Goal: Task Accomplishment & Management: Manage account settings

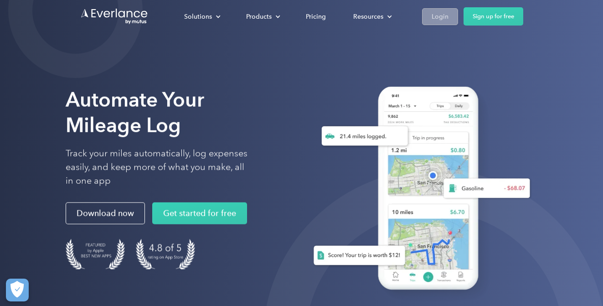
click at [446, 15] on div "Login" at bounding box center [440, 16] width 17 height 11
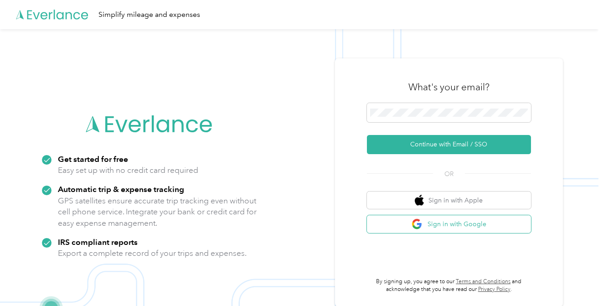
click at [447, 227] on button "Sign in with Google" at bounding box center [449, 224] width 164 height 18
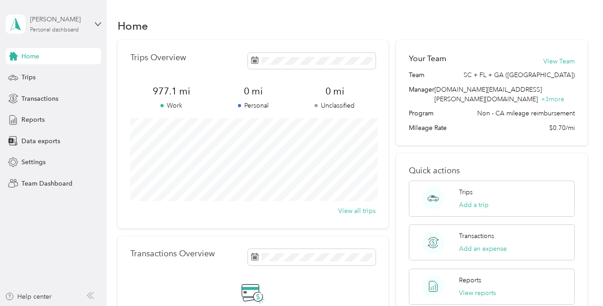
click at [69, 31] on div "Personal dashboard" at bounding box center [54, 29] width 49 height 5
click at [72, 80] on div "Team dashboard Personal dashboard Log out" at bounding box center [154, 95] width 285 height 57
click at [76, 19] on div "[PERSON_NAME]" at bounding box center [58, 20] width 57 height 10
click at [55, 73] on div "Team dashboard" at bounding box center [38, 75] width 49 height 10
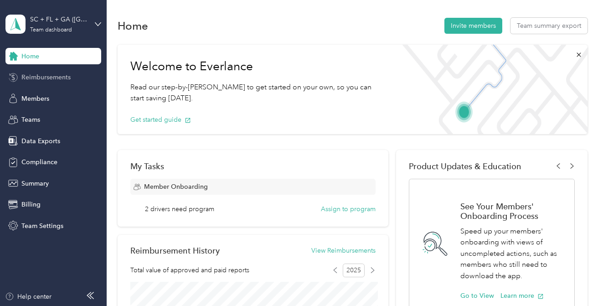
click at [55, 81] on span "Reimbursements" at bounding box center [45, 78] width 49 height 10
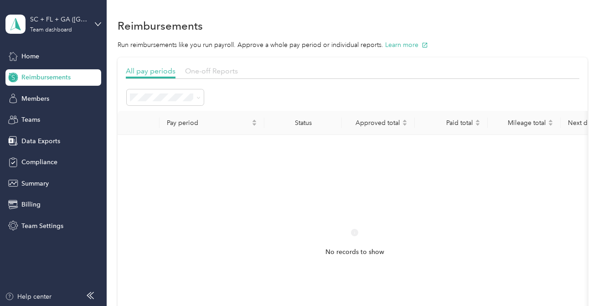
click at [225, 69] on span "One-off Reports" at bounding box center [211, 71] width 53 height 9
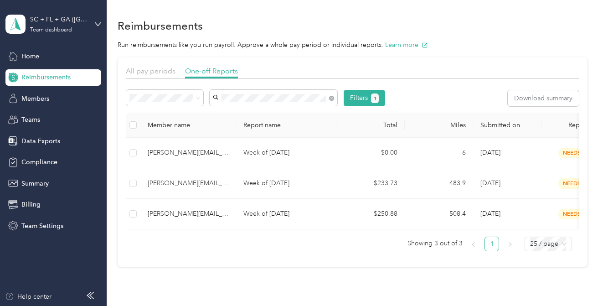
click at [267, 116] on span "[PERSON_NAME][EMAIL_ADDRESS][DOMAIN_NAME]" at bounding box center [269, 119] width 105 height 17
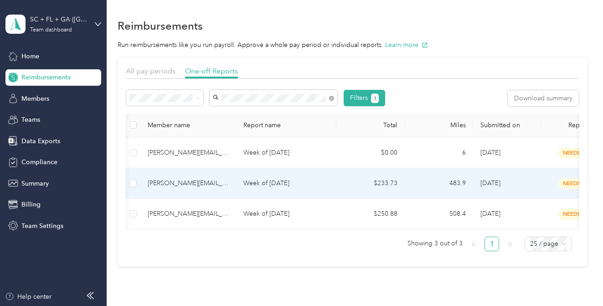
scroll to position [0, 186]
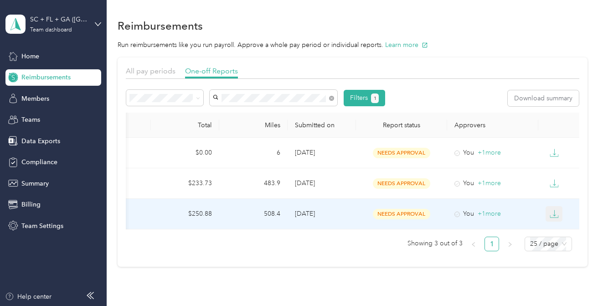
click at [559, 215] on button "button" at bounding box center [554, 214] width 17 height 16
click at [564, 233] on div "PDF" at bounding box center [561, 231] width 19 height 10
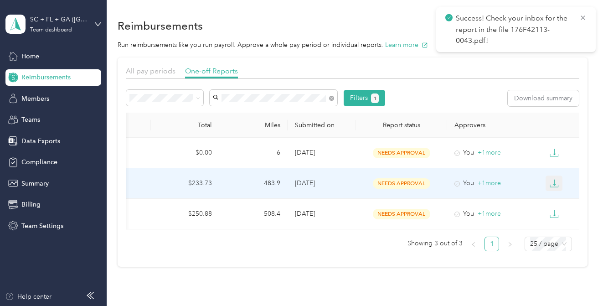
click at [555, 187] on icon "button" at bounding box center [554, 186] width 8 height 2
click at [562, 200] on div "PDF" at bounding box center [561, 200] width 19 height 10
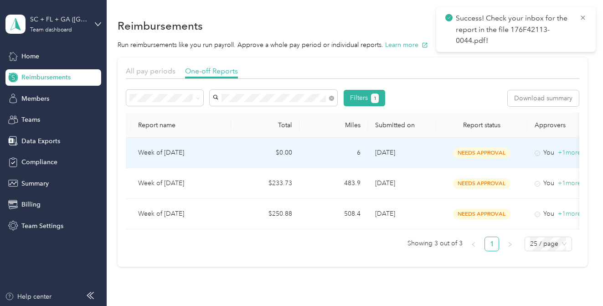
scroll to position [0, 0]
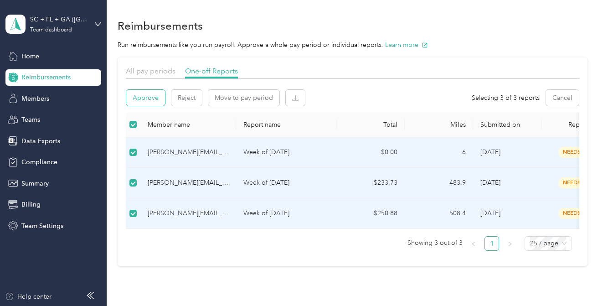
click at [150, 100] on button "Approve" at bounding box center [145, 98] width 39 height 16
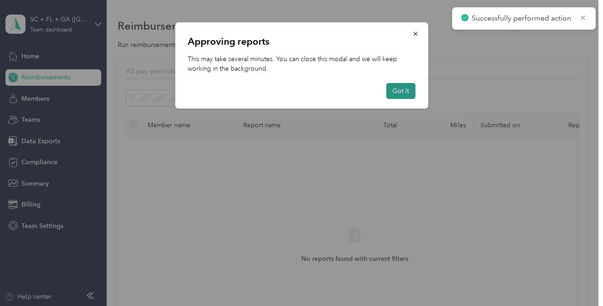
click at [399, 90] on button "Got it" at bounding box center [400, 91] width 29 height 16
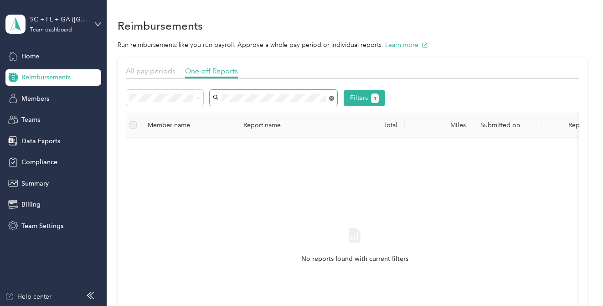
click at [332, 99] on icon at bounding box center [331, 98] width 5 height 5
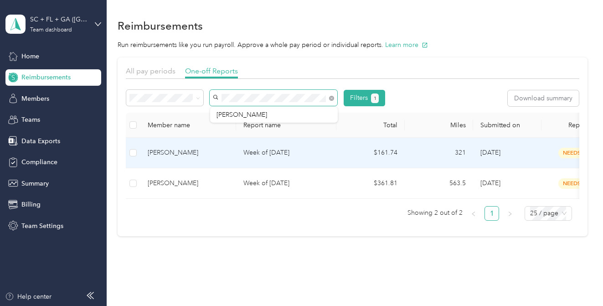
scroll to position [0, 186]
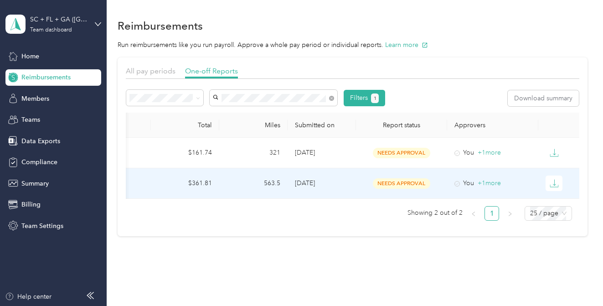
click at [563, 181] on div at bounding box center [561, 184] width 31 height 16
click at [557, 183] on icon "button" at bounding box center [554, 183] width 9 height 9
click at [559, 195] on div "PDF" at bounding box center [561, 200] width 19 height 10
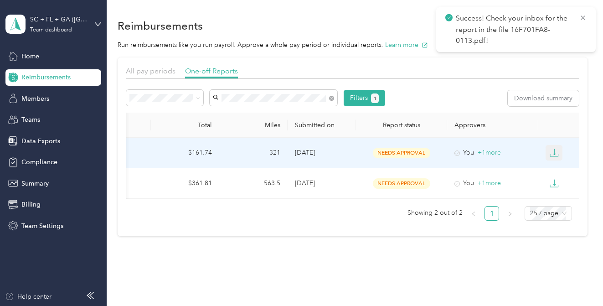
click at [556, 154] on icon "button" at bounding box center [554, 152] width 9 height 9
click at [559, 171] on div "PDF" at bounding box center [561, 170] width 19 height 10
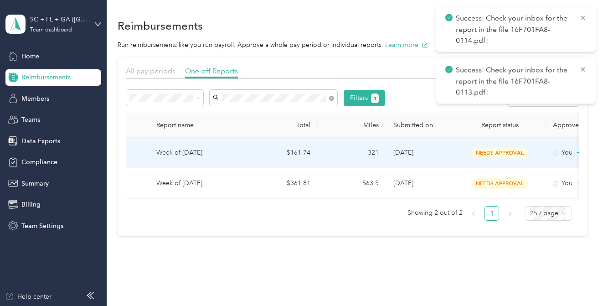
scroll to position [0, 0]
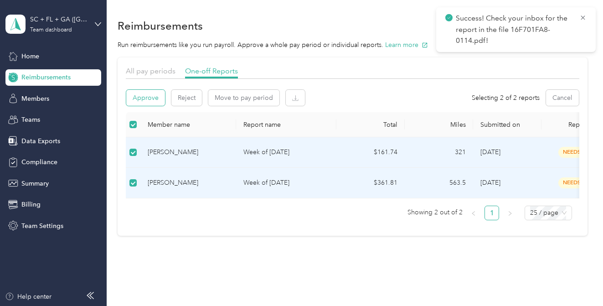
click at [153, 97] on button "Approve" at bounding box center [145, 98] width 39 height 16
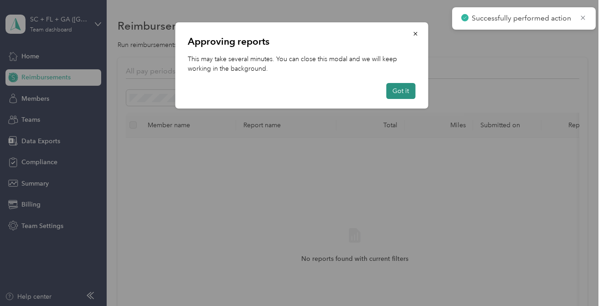
click at [398, 88] on button "Got it" at bounding box center [400, 91] width 29 height 16
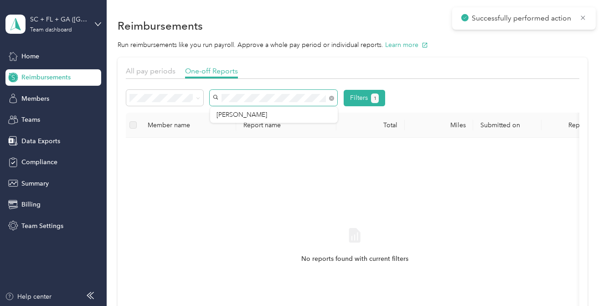
click at [128, 88] on div "Filters 1 Member name Report name Total Miles Submitted on Report status Approv…" at bounding box center [353, 226] width 454 height 286
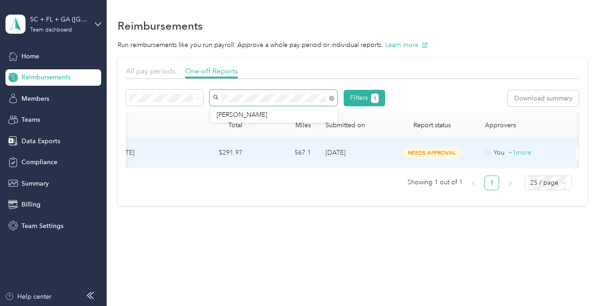
scroll to position [0, 186]
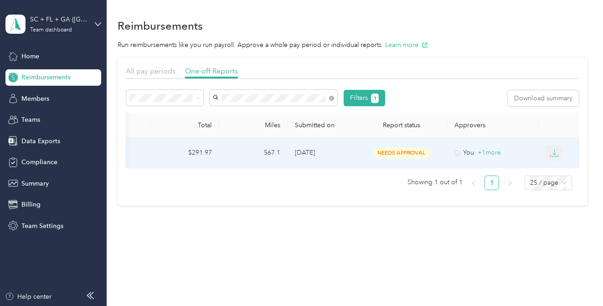
click at [553, 151] on icon "button" at bounding box center [554, 152] width 9 height 9
click at [554, 169] on div "PDF" at bounding box center [561, 170] width 19 height 10
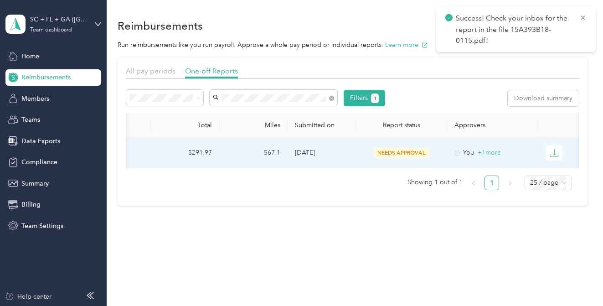
scroll to position [0, 0]
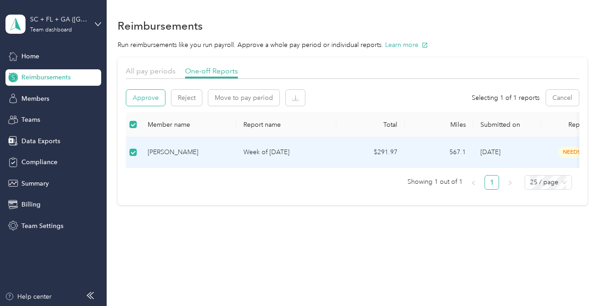
click at [147, 97] on button "Approve" at bounding box center [145, 98] width 39 height 16
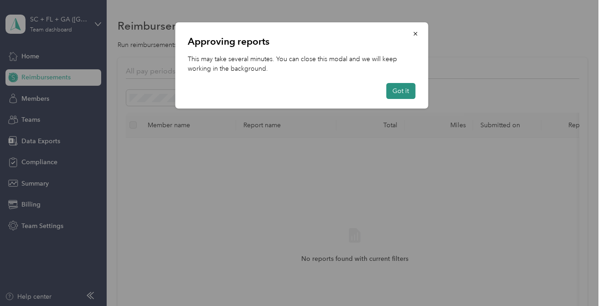
click at [408, 90] on button "Got it" at bounding box center [400, 91] width 29 height 16
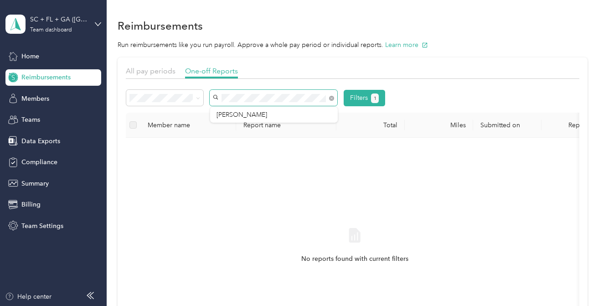
click at [147, 88] on div "Filters 1 Member name Report name Total Miles Submitted on Report status Approv…" at bounding box center [353, 226] width 454 height 286
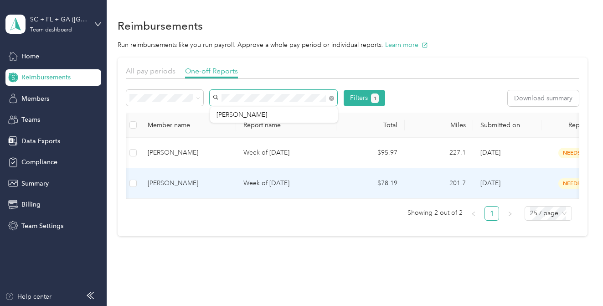
scroll to position [0, 186]
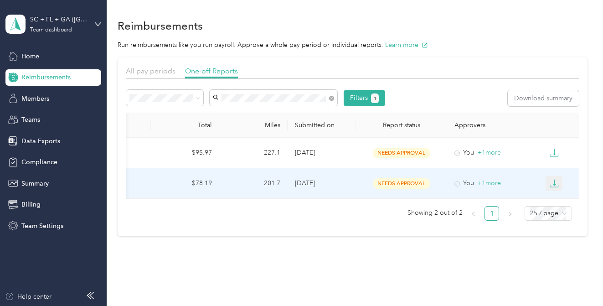
click at [556, 182] on icon "button" at bounding box center [554, 183] width 9 height 9
click at [555, 196] on div "PDF" at bounding box center [561, 200] width 19 height 10
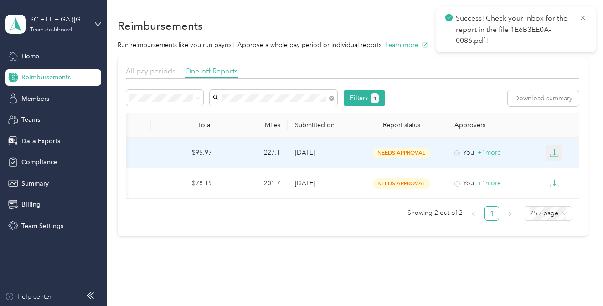
click at [556, 148] on icon "button" at bounding box center [554, 152] width 9 height 9
click at [561, 168] on div "PDF" at bounding box center [561, 170] width 19 height 10
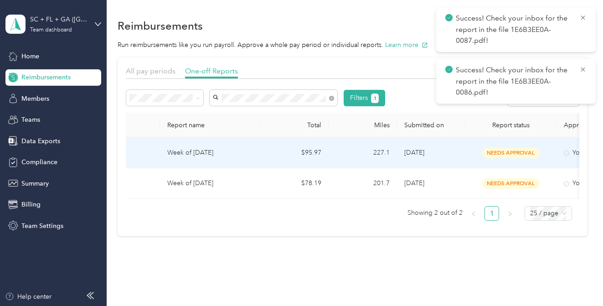
scroll to position [0, 0]
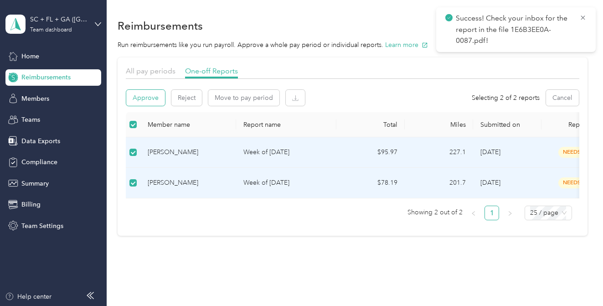
click at [147, 99] on button "Approve" at bounding box center [145, 98] width 39 height 16
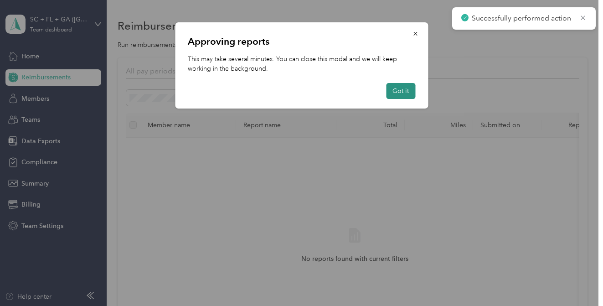
click at [405, 92] on button "Got it" at bounding box center [400, 91] width 29 height 16
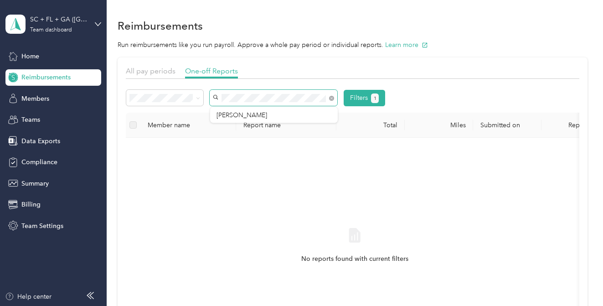
click at [138, 89] on div "Filters 1 Member name Report name Total Miles Submitted on Report status Approv…" at bounding box center [353, 226] width 454 height 286
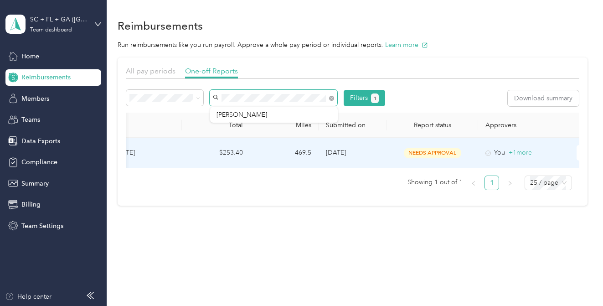
scroll to position [0, 186]
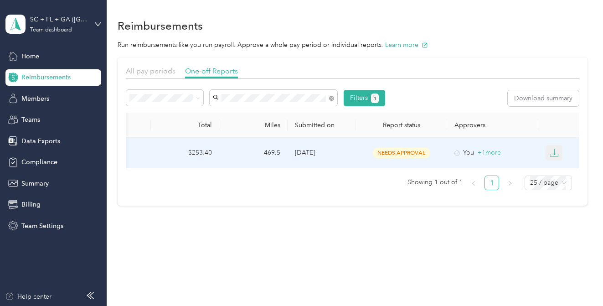
click at [560, 153] on button "button" at bounding box center [554, 153] width 17 height 16
click at [559, 168] on div "PDF" at bounding box center [561, 170] width 19 height 10
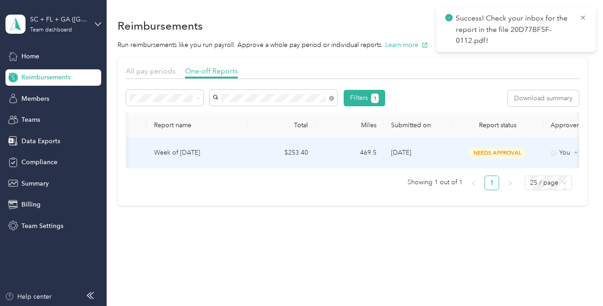
scroll to position [0, 0]
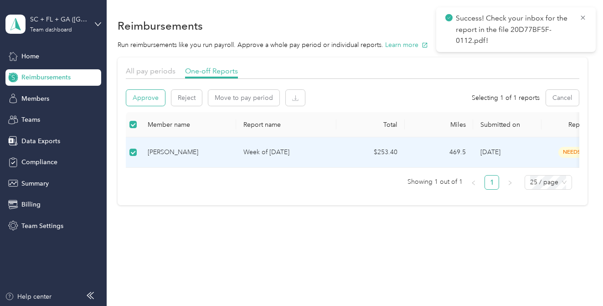
click at [141, 99] on button "Approve" at bounding box center [145, 98] width 39 height 16
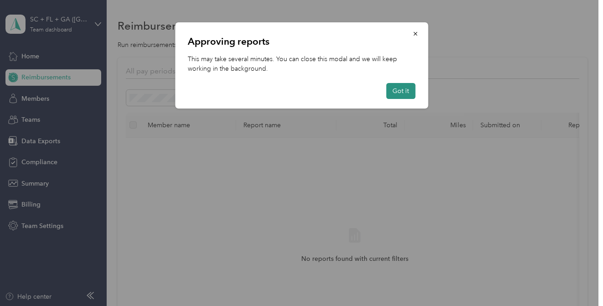
click at [405, 91] on button "Got it" at bounding box center [400, 91] width 29 height 16
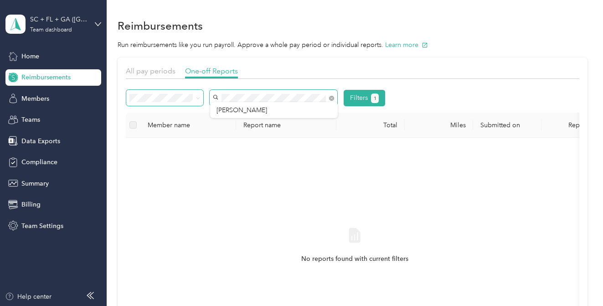
click at [157, 93] on div "Filters 1" at bounding box center [255, 98] width 259 height 16
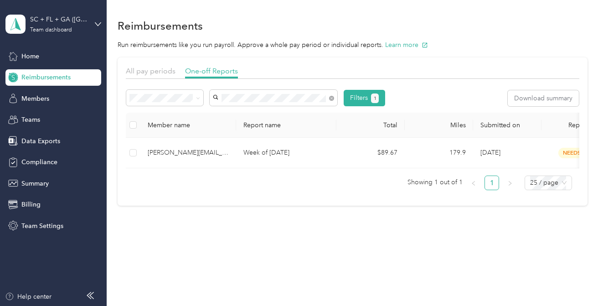
click at [238, 116] on span "[PERSON_NAME][EMAIL_ADDRESS][PERSON_NAME][DOMAIN_NAME]" at bounding box center [269, 119] width 105 height 17
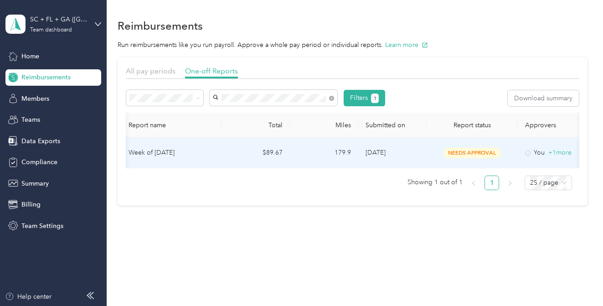
scroll to position [0, 164]
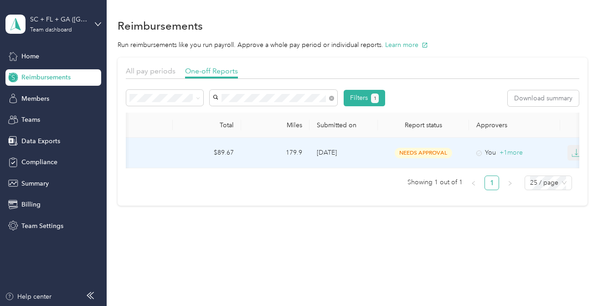
click at [578, 151] on icon "button" at bounding box center [576, 152] width 9 height 9
click at [574, 171] on div "PDF" at bounding box center [583, 170] width 19 height 10
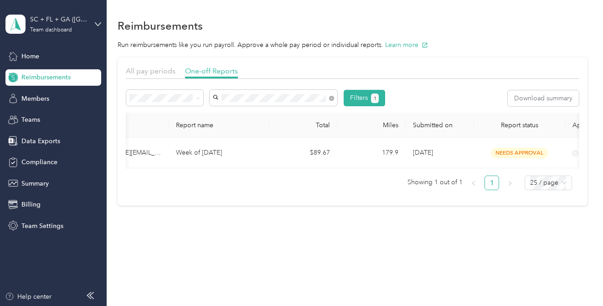
scroll to position [0, 0]
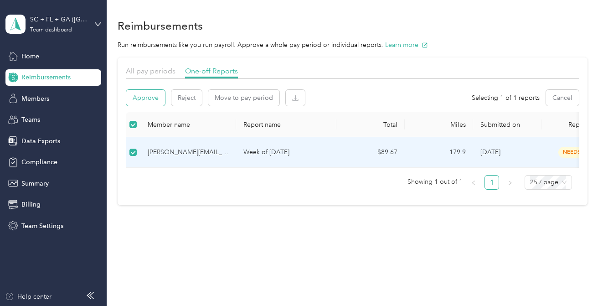
click at [147, 99] on button "Approve" at bounding box center [145, 98] width 39 height 16
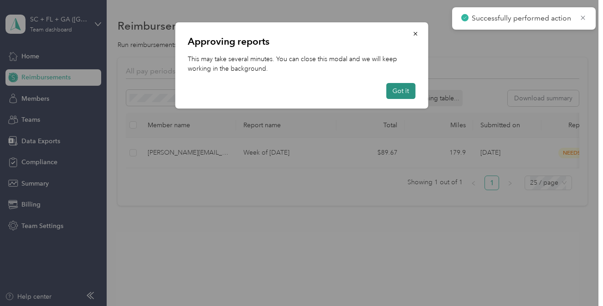
click at [407, 93] on button "Got it" at bounding box center [400, 91] width 29 height 16
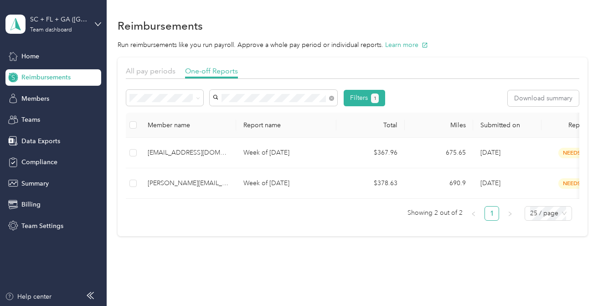
click at [296, 136] on li "[PERSON_NAME][EMAIL_ADDRESS][PERSON_NAME][DOMAIN_NAME]" at bounding box center [274, 136] width 128 height 26
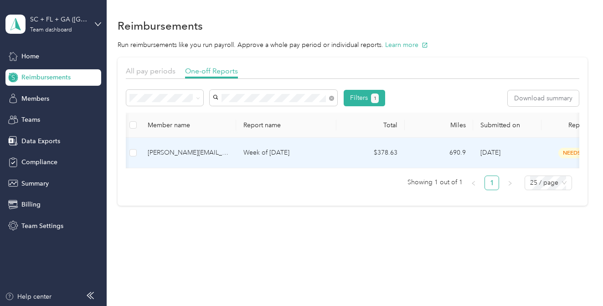
scroll to position [0, 186]
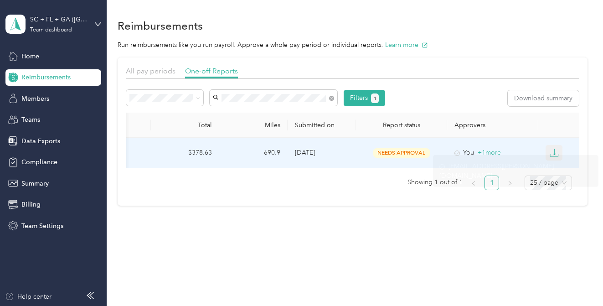
click at [553, 155] on icon "button" at bounding box center [554, 152] width 9 height 9
click at [557, 168] on div "PDF" at bounding box center [561, 170] width 19 height 10
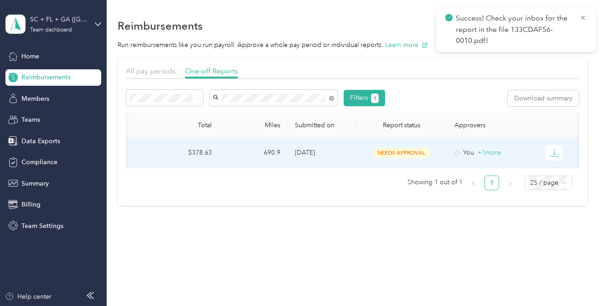
scroll to position [0, 0]
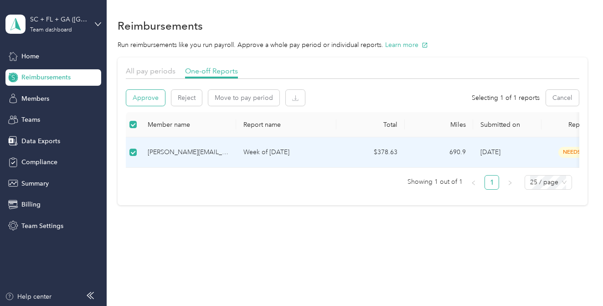
click at [142, 99] on button "Approve" at bounding box center [145, 98] width 39 height 16
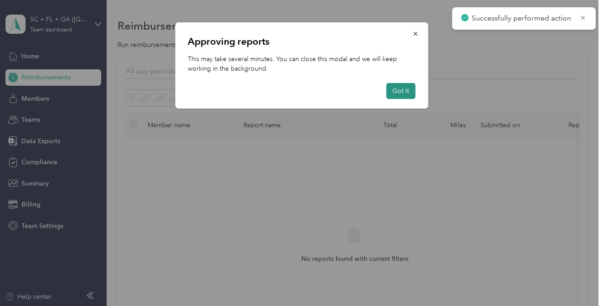
click at [407, 92] on button "Got it" at bounding box center [400, 91] width 29 height 16
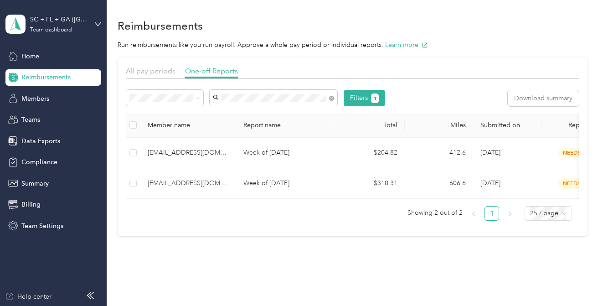
click at [308, 111] on span "[EMAIL_ADDRESS][DOMAIN_NAME]" at bounding box center [271, 115] width 108 height 8
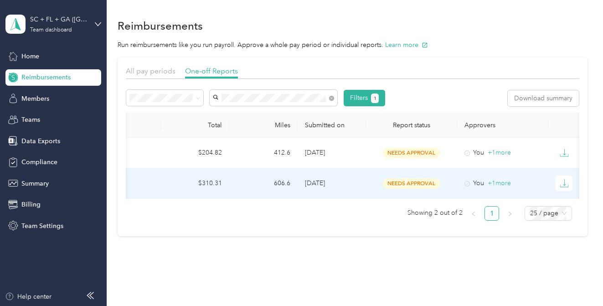
scroll to position [0, 186]
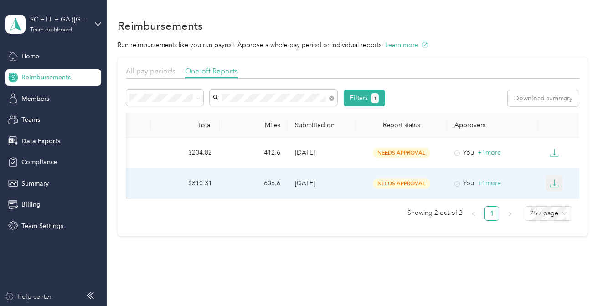
click at [559, 182] on icon "button" at bounding box center [554, 183] width 9 height 9
click at [554, 197] on div "PDF" at bounding box center [561, 200] width 19 height 10
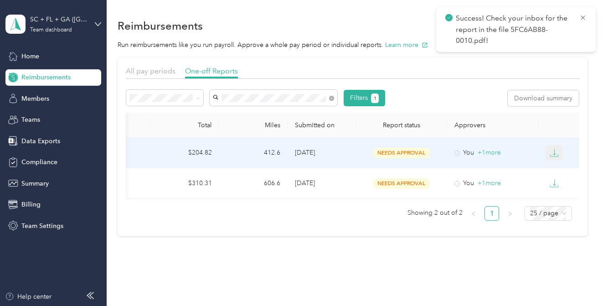
click at [556, 150] on icon "button" at bounding box center [554, 152] width 9 height 9
click at [558, 166] on div "PDF" at bounding box center [561, 170] width 19 height 10
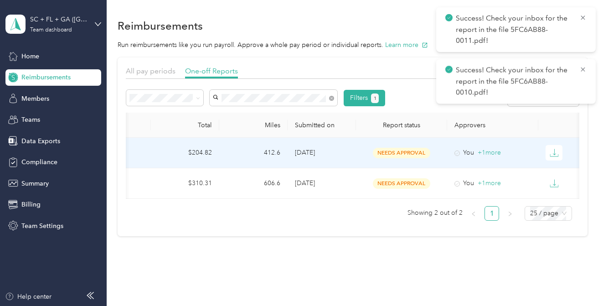
scroll to position [0, 0]
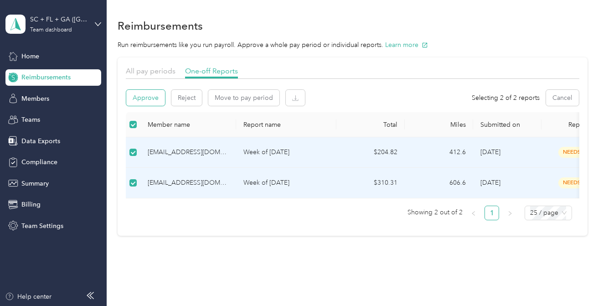
click at [152, 97] on button "Approve" at bounding box center [145, 98] width 39 height 16
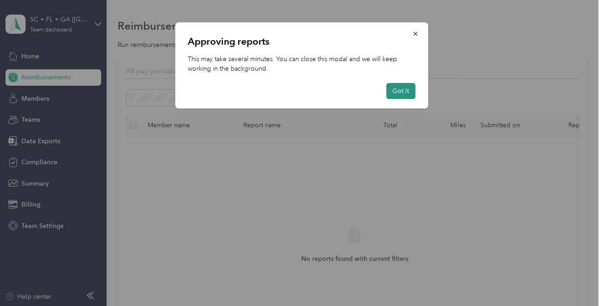
click at [409, 93] on button "Got it" at bounding box center [400, 91] width 29 height 16
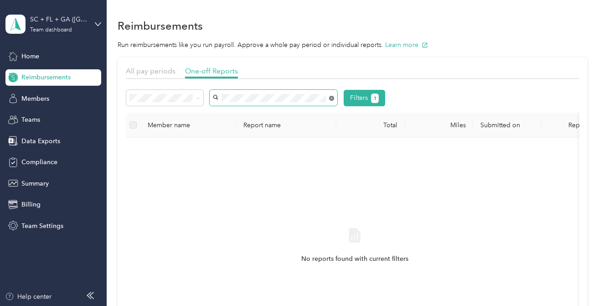
click at [331, 98] on icon at bounding box center [331, 98] width 5 height 5
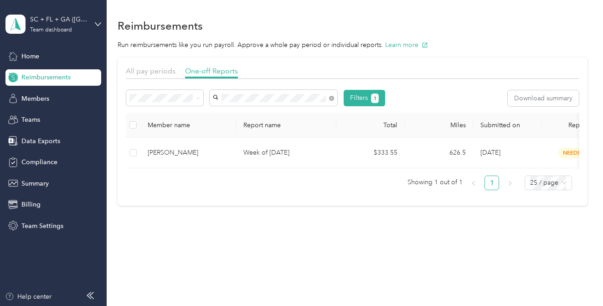
click at [306, 113] on div "[PERSON_NAME]" at bounding box center [274, 115] width 115 height 10
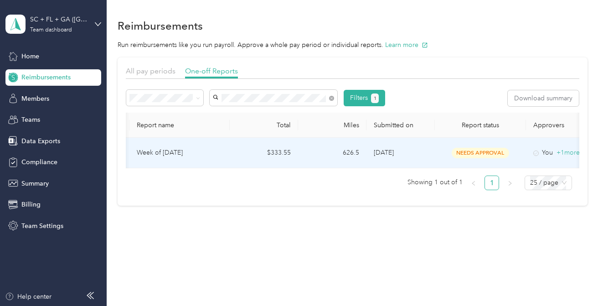
scroll to position [0, 186]
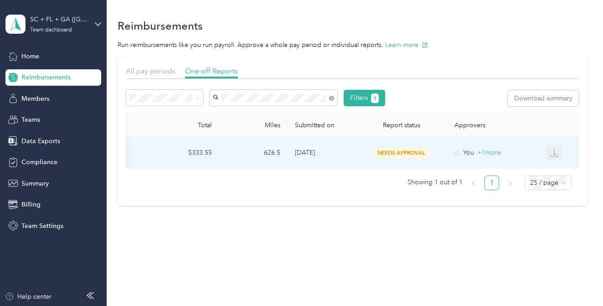
click at [556, 155] on icon "button" at bounding box center [554, 152] width 9 height 9
click at [556, 169] on div "PDF" at bounding box center [561, 170] width 19 height 10
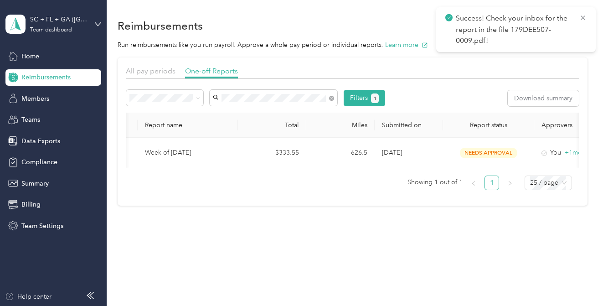
scroll to position [0, 0]
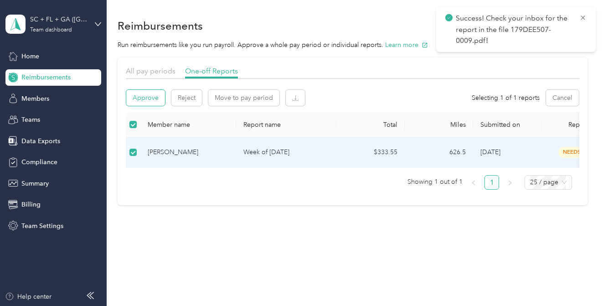
click at [147, 96] on button "Approve" at bounding box center [145, 98] width 39 height 16
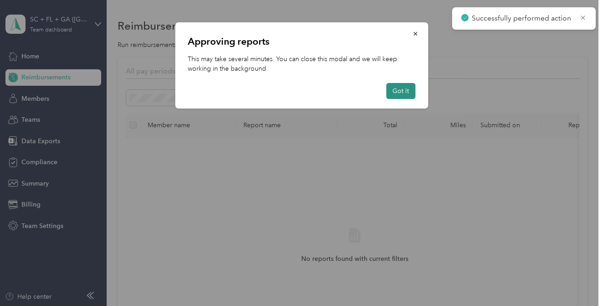
click at [396, 93] on button "Got it" at bounding box center [400, 91] width 29 height 16
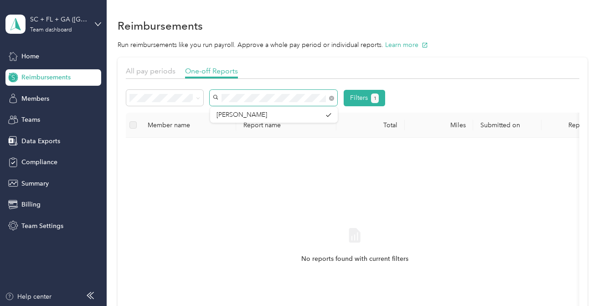
click at [146, 78] on div "All pay periods One-off Reports Filters 1 Member name Report name Total Miles S…" at bounding box center [353, 218] width 454 height 305
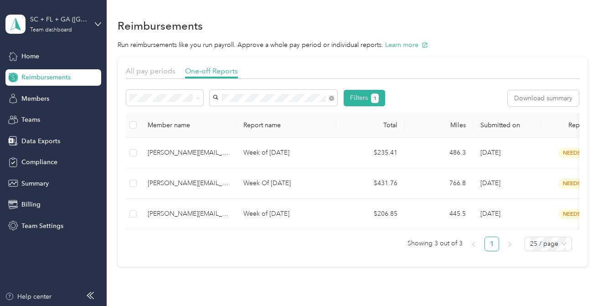
click at [238, 112] on span "[PERSON_NAME][EMAIL_ADDRESS][PERSON_NAME][DOMAIN_NAME]" at bounding box center [269, 119] width 105 height 17
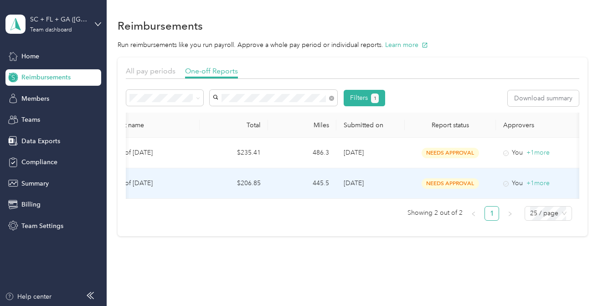
scroll to position [0, 186]
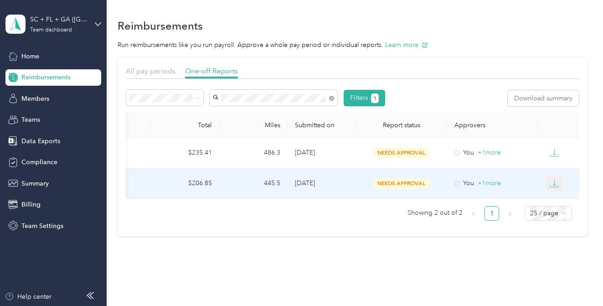
click at [553, 184] on icon "button" at bounding box center [554, 183] width 9 height 9
click at [555, 194] on li "PDF" at bounding box center [562, 200] width 32 height 16
click at [557, 200] on div "PDF" at bounding box center [561, 200] width 19 height 10
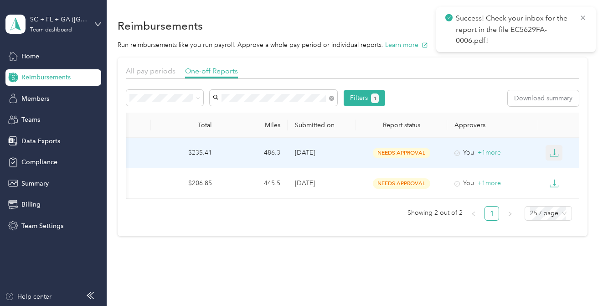
click at [551, 146] on button "button" at bounding box center [554, 153] width 17 height 16
click at [559, 168] on div "PDF" at bounding box center [561, 170] width 19 height 10
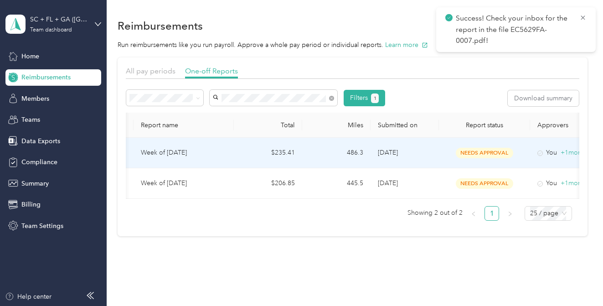
scroll to position [0, 0]
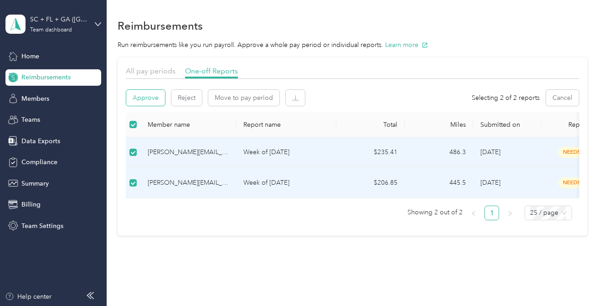
click at [151, 92] on button "Approve" at bounding box center [145, 98] width 39 height 16
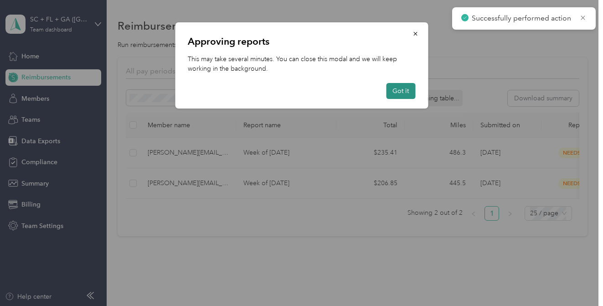
click at [409, 95] on button "Got it" at bounding box center [400, 91] width 29 height 16
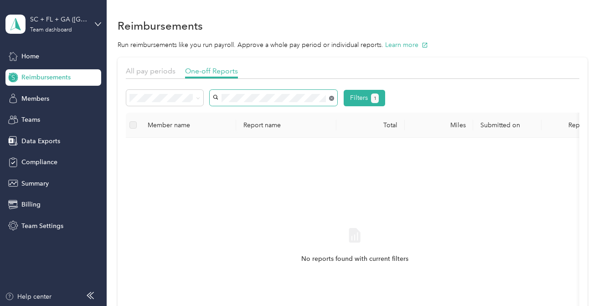
click at [332, 97] on icon at bounding box center [331, 98] width 5 height 5
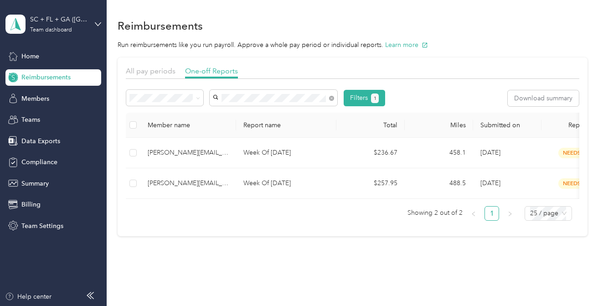
click at [276, 111] on span "[PERSON_NAME][EMAIL_ADDRESS][PERSON_NAME][DOMAIN_NAME]" at bounding box center [269, 119] width 105 height 17
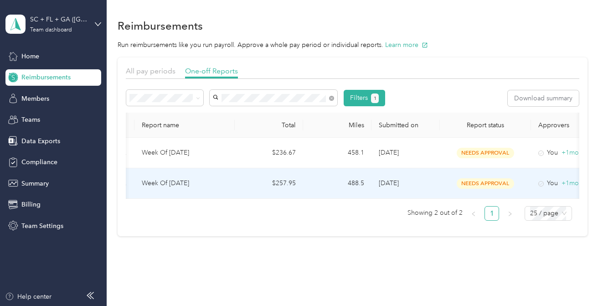
scroll to position [0, 186]
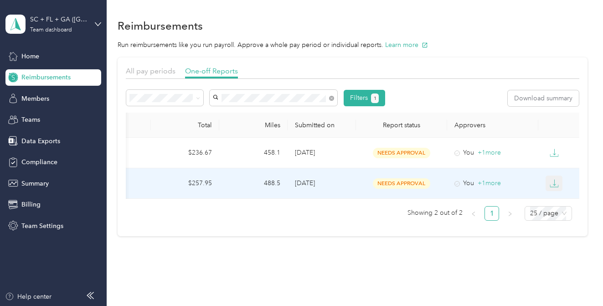
click at [556, 180] on icon "button" at bounding box center [554, 183] width 9 height 9
click at [557, 197] on div "PDF" at bounding box center [561, 200] width 19 height 10
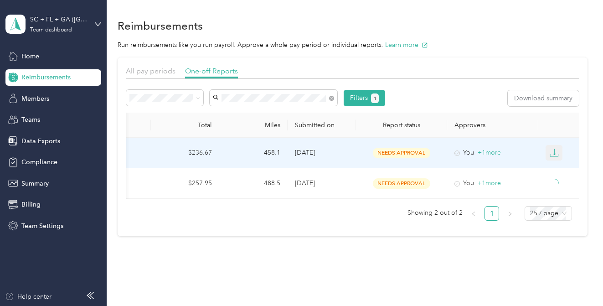
click at [556, 146] on button "button" at bounding box center [554, 153] width 17 height 16
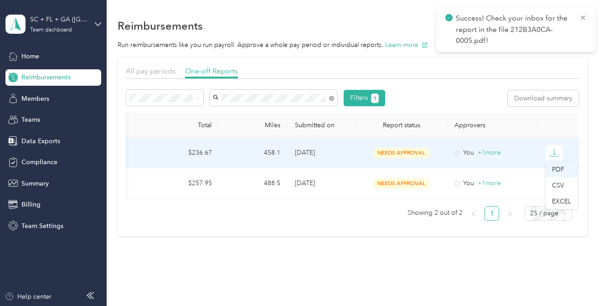
click at [559, 168] on div "PDF" at bounding box center [561, 170] width 19 height 10
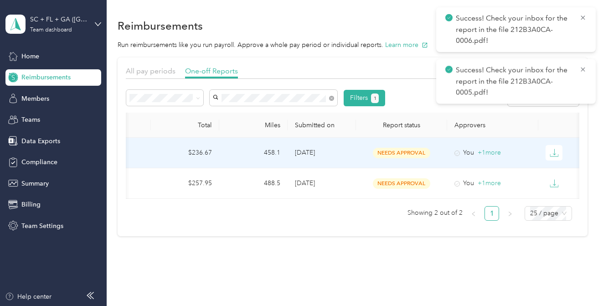
scroll to position [0, 0]
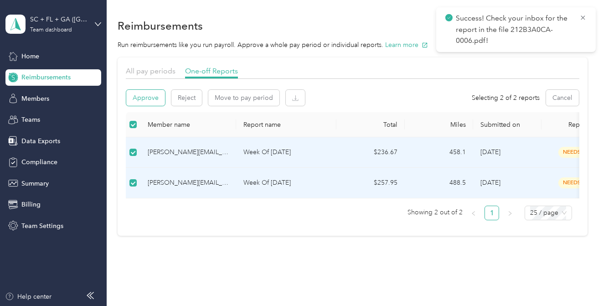
click at [148, 95] on button "Approve" at bounding box center [145, 98] width 39 height 16
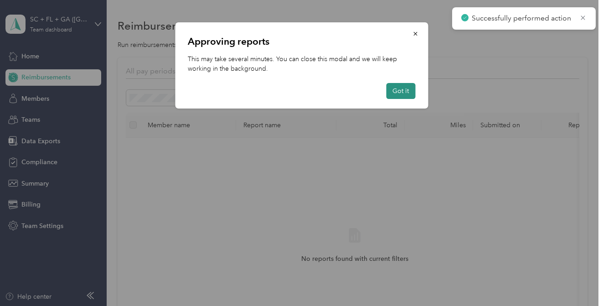
click at [405, 93] on button "Got it" at bounding box center [400, 91] width 29 height 16
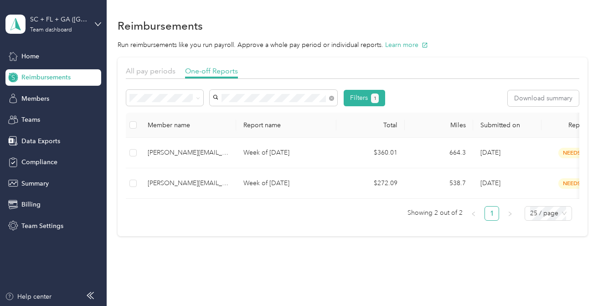
click at [301, 116] on span "[PERSON_NAME][EMAIL_ADDRESS][PERSON_NAME][DOMAIN_NAME]" at bounding box center [269, 119] width 105 height 17
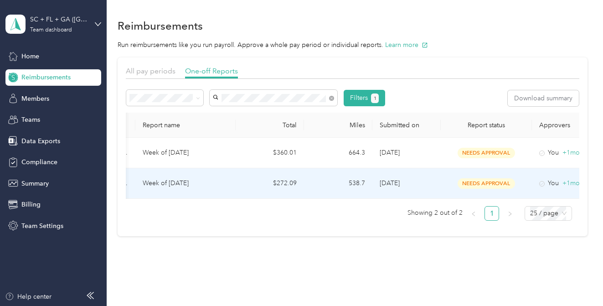
scroll to position [0, 186]
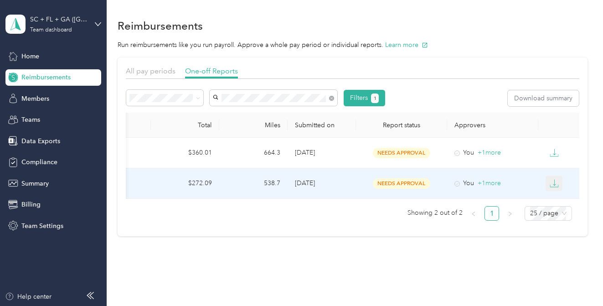
click at [556, 185] on icon "button" at bounding box center [554, 183] width 9 height 9
click at [553, 197] on div "PDF" at bounding box center [561, 200] width 19 height 10
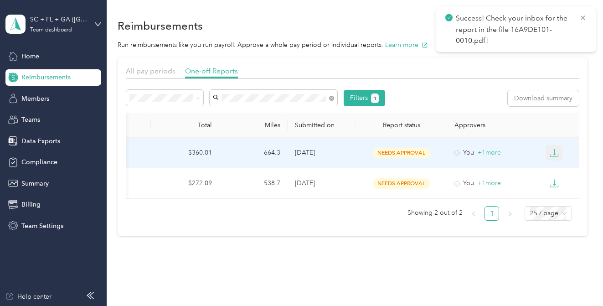
click at [553, 155] on icon "button" at bounding box center [554, 152] width 9 height 9
click at [555, 167] on div "PDF" at bounding box center [561, 170] width 19 height 10
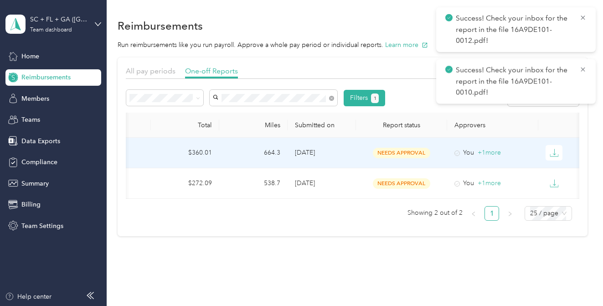
scroll to position [0, 0]
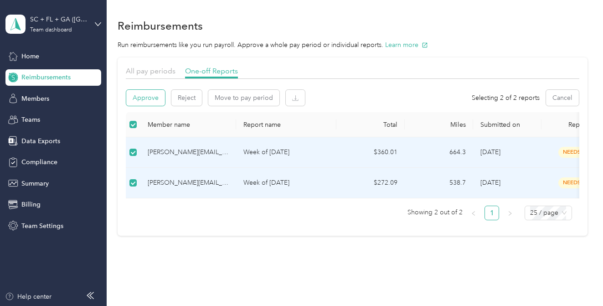
click at [149, 104] on button "Approve" at bounding box center [145, 98] width 39 height 16
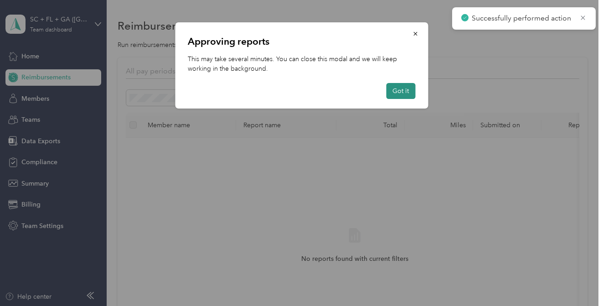
click at [409, 89] on button "Got it" at bounding box center [400, 91] width 29 height 16
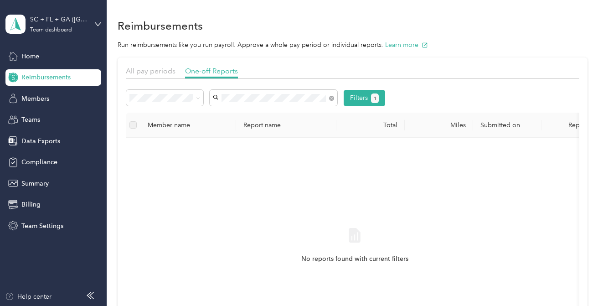
click at [305, 113] on span "[PERSON_NAME][EMAIL_ADDRESS][PERSON_NAME][DOMAIN_NAME]" at bounding box center [269, 119] width 105 height 17
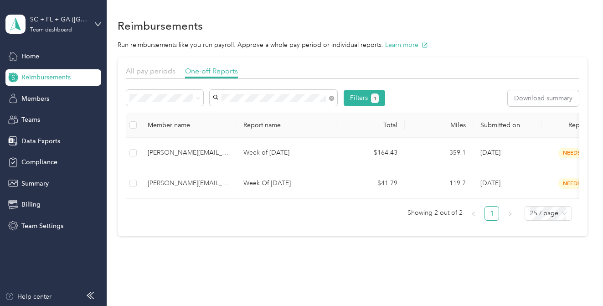
click at [285, 152] on span "[PERSON_NAME][EMAIL_ADDRESS][PERSON_NAME][DOMAIN_NAME]" at bounding box center [269, 160] width 105 height 17
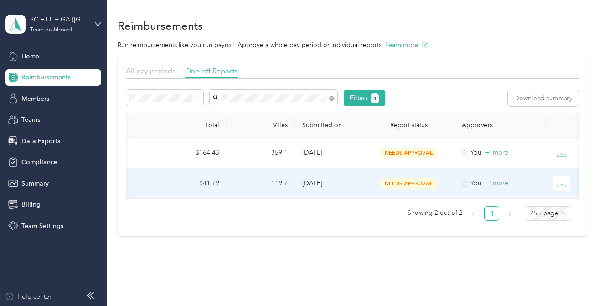
scroll to position [0, 186]
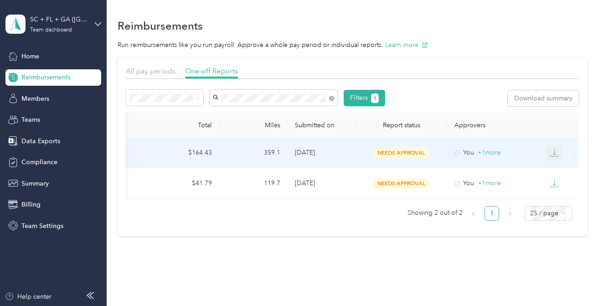
click at [555, 156] on icon "button" at bounding box center [554, 155] width 8 height 2
click at [558, 170] on div "PDF" at bounding box center [561, 170] width 19 height 10
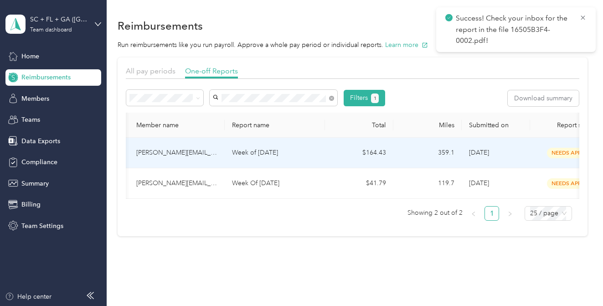
scroll to position [0, 0]
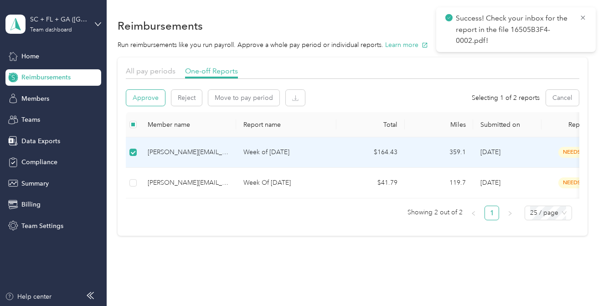
click at [148, 98] on button "Approve" at bounding box center [145, 98] width 39 height 16
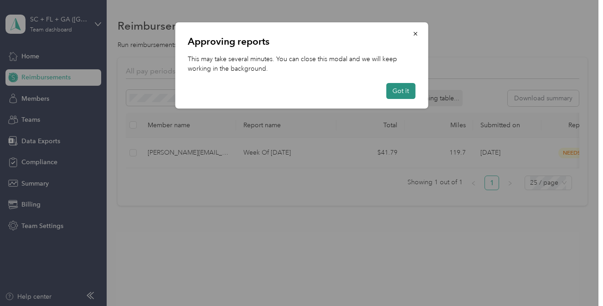
click at [401, 94] on button "Got it" at bounding box center [400, 91] width 29 height 16
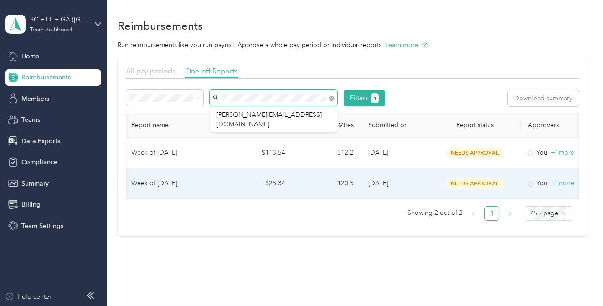
scroll to position [0, 186]
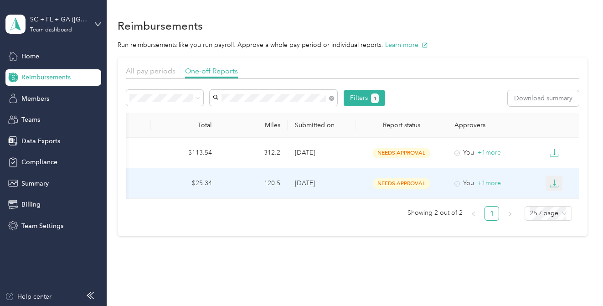
click at [558, 181] on icon "button" at bounding box center [554, 183] width 9 height 9
click at [558, 198] on div "PDF" at bounding box center [561, 200] width 19 height 10
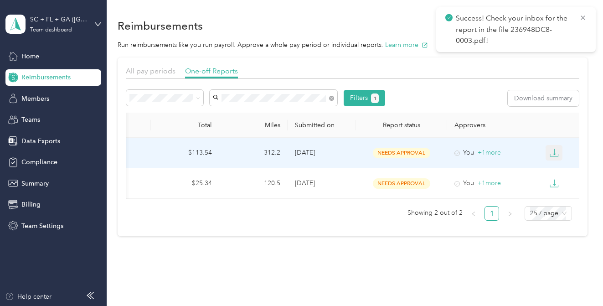
click at [558, 151] on icon "button" at bounding box center [554, 152] width 9 height 9
click at [560, 167] on div "PDF" at bounding box center [561, 170] width 19 height 10
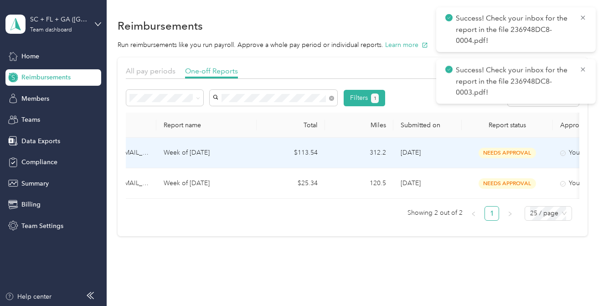
scroll to position [0, 0]
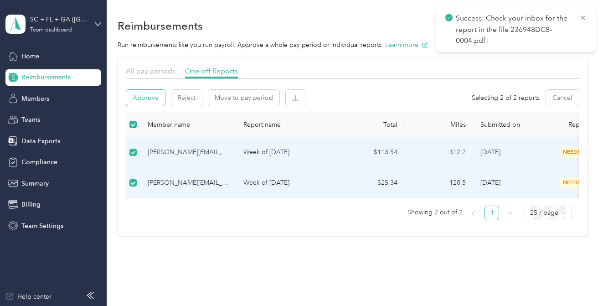
click at [147, 97] on button "Approve" at bounding box center [145, 98] width 39 height 16
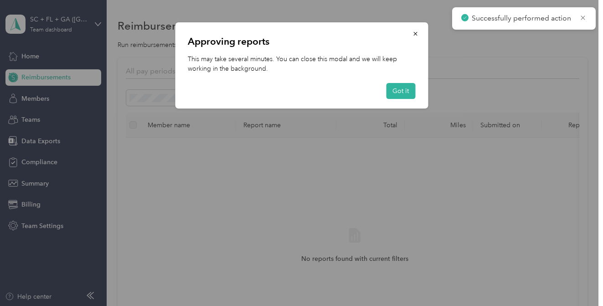
click at [415, 92] on div "Approving reports This may take several minutes. You can close this modal and w…" at bounding box center [301, 65] width 253 height 86
click at [408, 91] on button "Got it" at bounding box center [400, 91] width 29 height 16
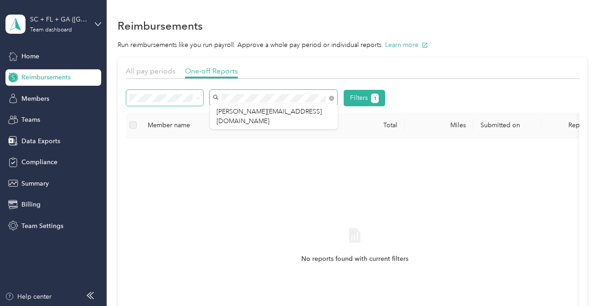
click at [175, 97] on div "Filters 1" at bounding box center [255, 98] width 259 height 16
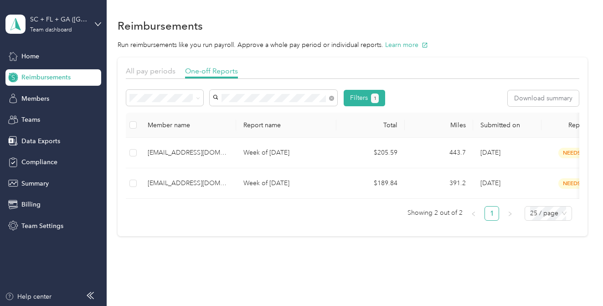
click at [223, 116] on span "[EMAIL_ADDRESS][DOMAIN_NAME]" at bounding box center [271, 115] width 108 height 8
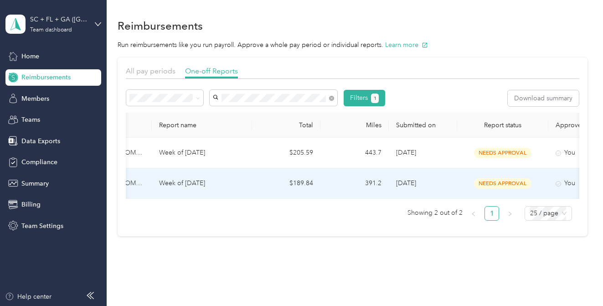
scroll to position [0, 186]
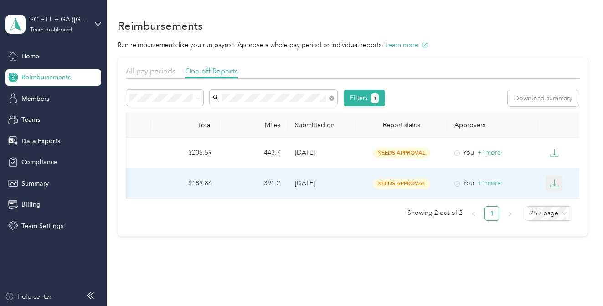
click at [554, 181] on icon "button" at bounding box center [554, 183] width 9 height 9
click at [555, 194] on li "PDF" at bounding box center [562, 200] width 32 height 16
click at [559, 199] on div "PDF" at bounding box center [561, 200] width 19 height 10
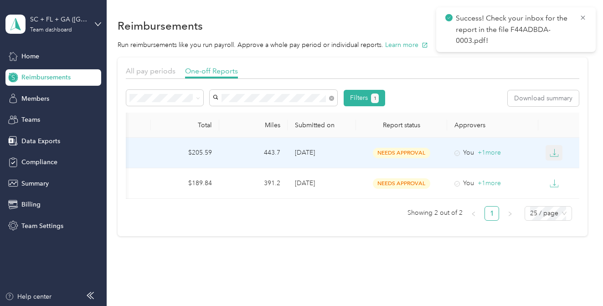
click at [554, 151] on icon "button" at bounding box center [554, 152] width 3 height 6
click at [557, 169] on div "PDF" at bounding box center [561, 170] width 19 height 10
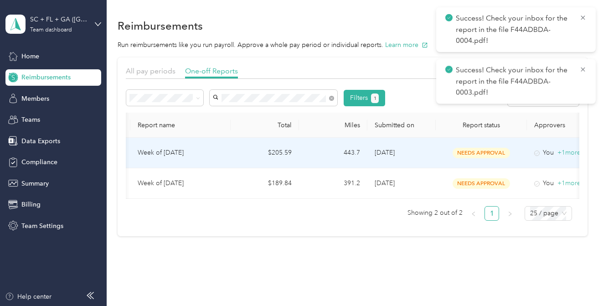
scroll to position [0, 0]
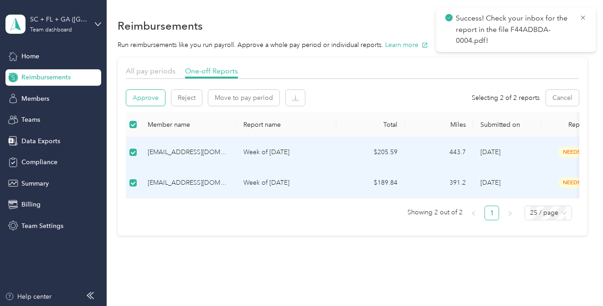
click at [142, 100] on button "Approve" at bounding box center [145, 98] width 39 height 16
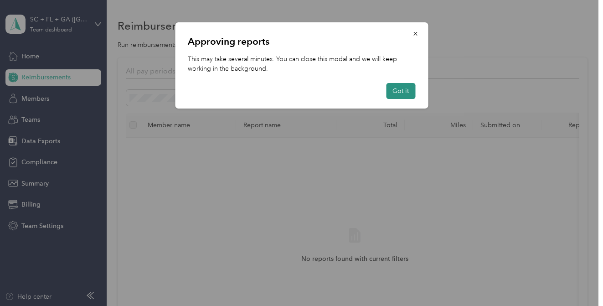
click at [400, 94] on button "Got it" at bounding box center [400, 91] width 29 height 16
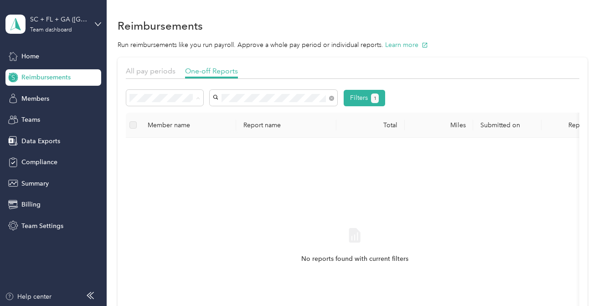
click at [171, 114] on div "All" at bounding box center [165, 115] width 65 height 10
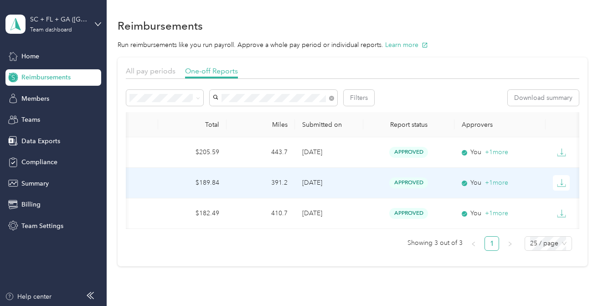
scroll to position [0, 186]
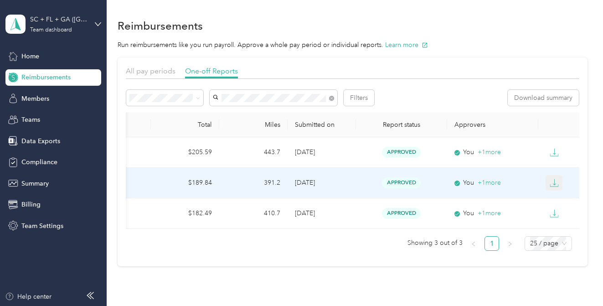
click at [555, 180] on icon "button" at bounding box center [554, 182] width 9 height 9
click at [556, 197] on div "PDF" at bounding box center [561, 200] width 19 height 10
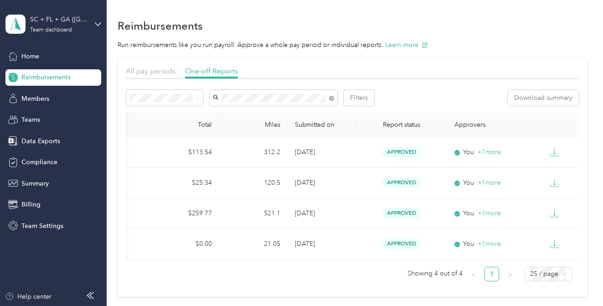
click at [313, 109] on li "[PERSON_NAME][EMAIL_ADDRESS][DOMAIN_NAME]" at bounding box center [274, 119] width 128 height 26
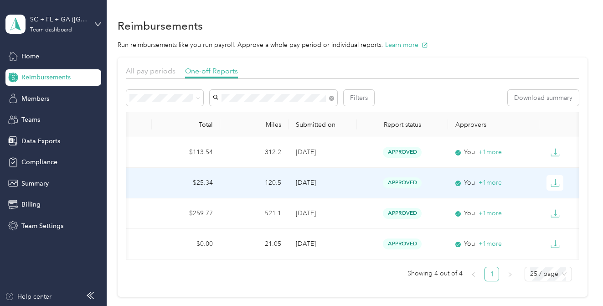
scroll to position [0, 186]
click at [552, 181] on icon "button" at bounding box center [554, 182] width 9 height 9
click at [560, 197] on div "PDF" at bounding box center [561, 200] width 19 height 10
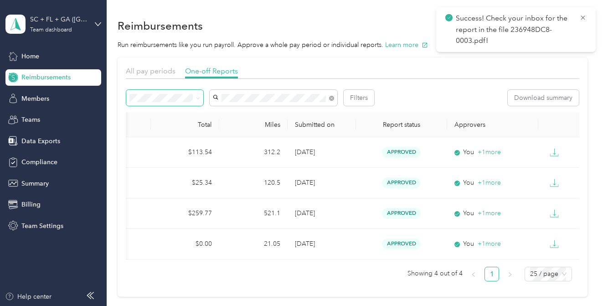
click at [174, 102] on span at bounding box center [165, 98] width 78 height 16
click at [202, 97] on span at bounding box center [165, 98] width 78 height 16
click at [198, 98] on icon at bounding box center [198, 98] width 4 height 4
click at [184, 131] on div "Needs approval" at bounding box center [165, 131] width 65 height 10
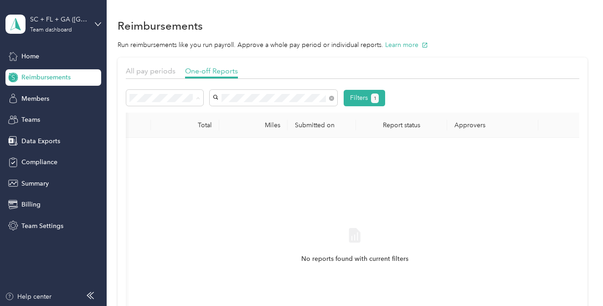
click at [171, 111] on div "All" at bounding box center [165, 115] width 65 height 10
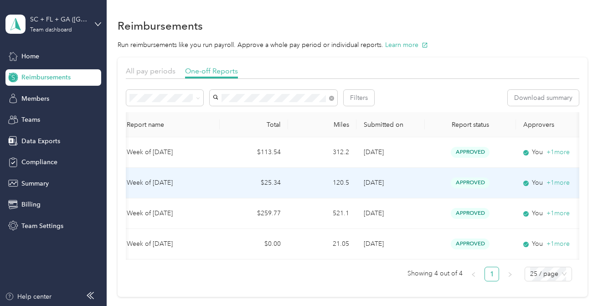
scroll to position [0, 186]
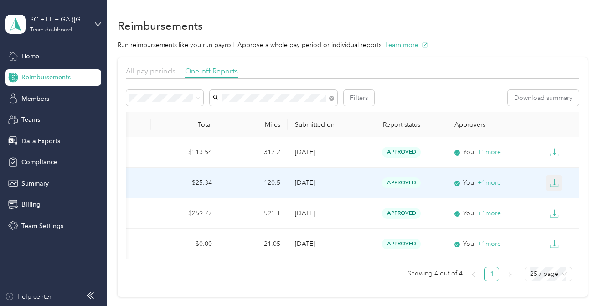
click at [558, 184] on icon "button" at bounding box center [554, 182] width 9 height 9
click at [559, 197] on div "PDF" at bounding box center [561, 200] width 19 height 10
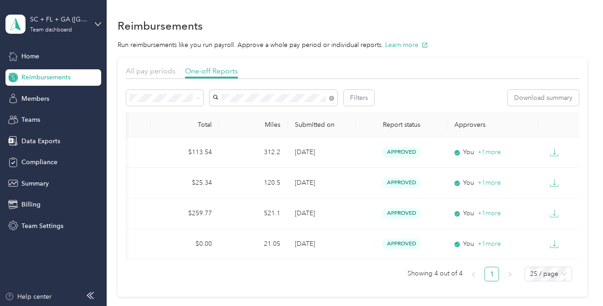
click at [197, 98] on icon at bounding box center [198, 99] width 3 height 2
click at [166, 130] on span "Needs approval" at bounding box center [156, 131] width 47 height 8
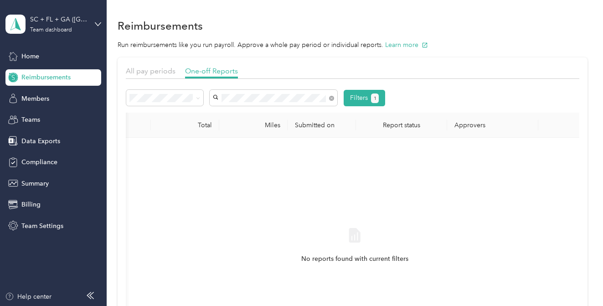
click at [287, 118] on span "[PERSON_NAME][EMAIL_ADDRESS][DOMAIN_NAME]" at bounding box center [269, 119] width 105 height 17
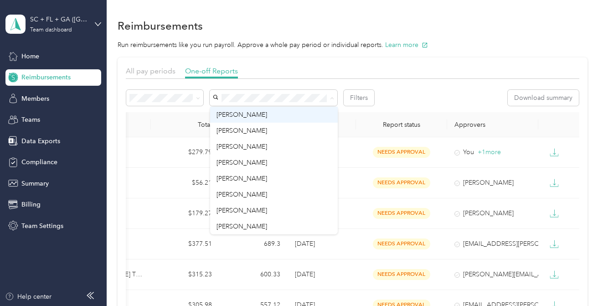
click at [298, 107] on li "[PERSON_NAME]" at bounding box center [274, 115] width 128 height 16
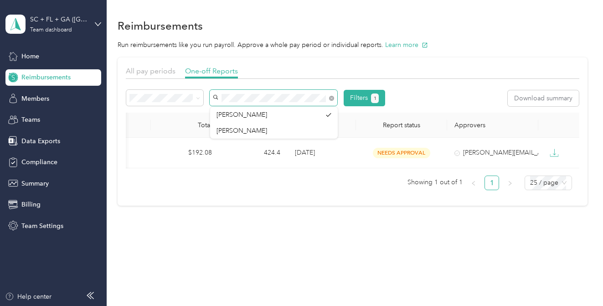
click at [171, 88] on div "Filters 1 Download summary Member name Report name Total Miles Submitted on Rep…" at bounding box center [353, 140] width 454 height 114
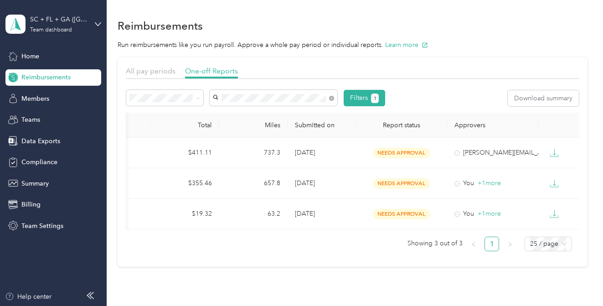
click at [245, 131] on span "[PERSON_NAME][EMAIL_ADDRESS][DOMAIN_NAME]" at bounding box center [269, 135] width 105 height 17
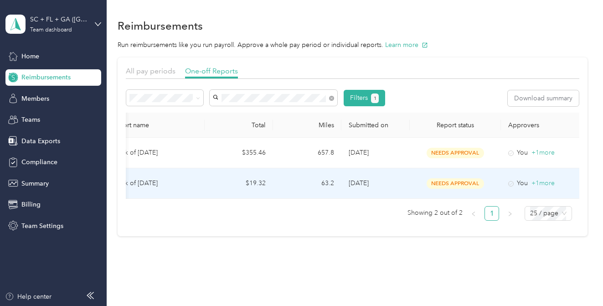
scroll to position [0, 186]
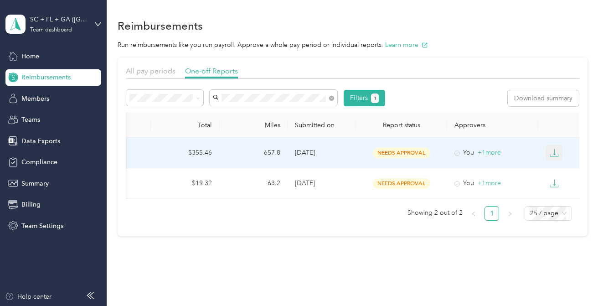
click at [559, 153] on icon "button" at bounding box center [554, 152] width 9 height 9
click at [558, 168] on div "PDF" at bounding box center [561, 170] width 19 height 10
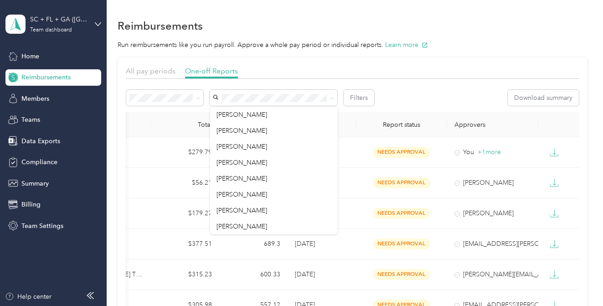
click at [262, 83] on div at bounding box center [353, 81] width 454 height 5
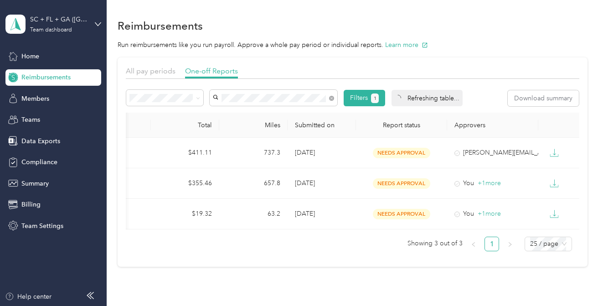
click at [265, 127] on span "[PERSON_NAME][EMAIL_ADDRESS][DOMAIN_NAME]" at bounding box center [269, 135] width 105 height 17
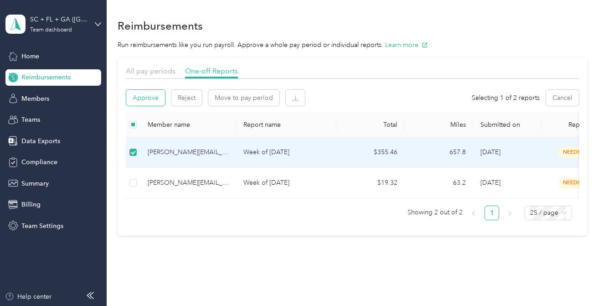
click at [153, 98] on button "Approve" at bounding box center [145, 98] width 39 height 16
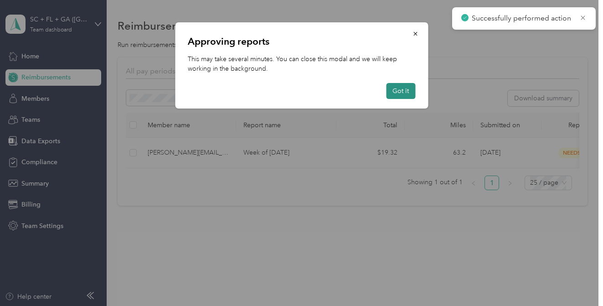
click at [401, 90] on button "Got it" at bounding box center [400, 91] width 29 height 16
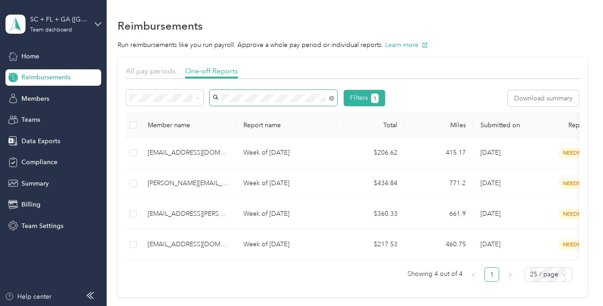
click at [252, 91] on span at bounding box center [274, 98] width 128 height 16
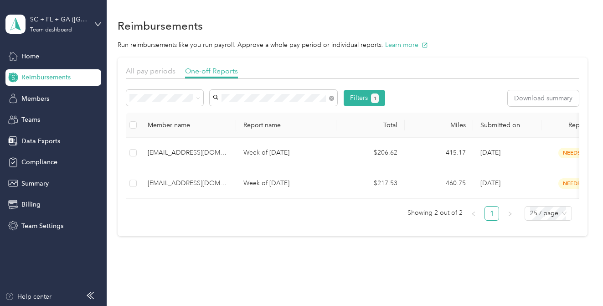
click at [268, 113] on span "[EMAIL_ADDRESS][DOMAIN_NAME]" at bounding box center [271, 115] width 108 height 8
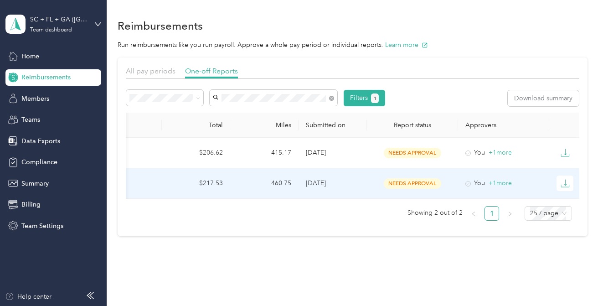
scroll to position [0, 186]
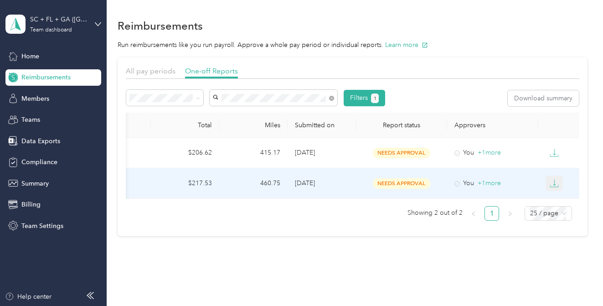
click at [557, 179] on icon "button" at bounding box center [554, 183] width 9 height 9
click at [555, 198] on div "PDF" at bounding box center [561, 200] width 19 height 10
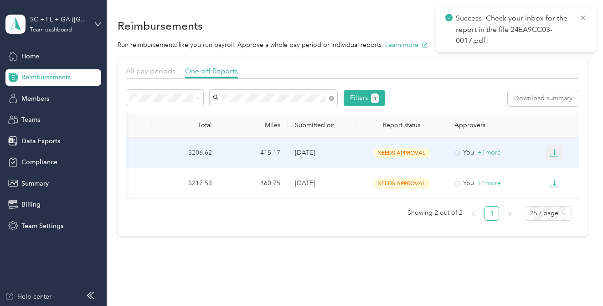
click at [556, 153] on icon "button" at bounding box center [554, 152] width 9 height 9
click at [556, 166] on div "PDF" at bounding box center [561, 170] width 19 height 10
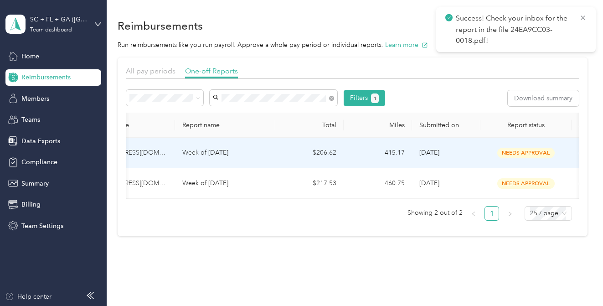
scroll to position [0, 0]
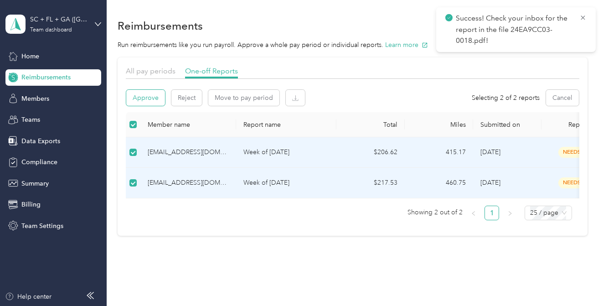
click at [153, 99] on button "Approve" at bounding box center [145, 98] width 39 height 16
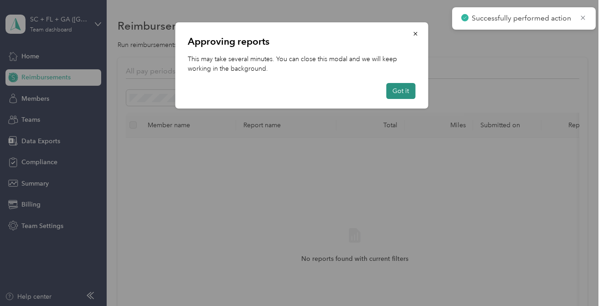
click at [397, 91] on button "Got it" at bounding box center [400, 91] width 29 height 16
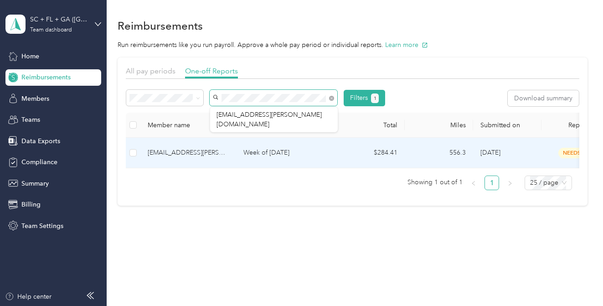
scroll to position [0, 186]
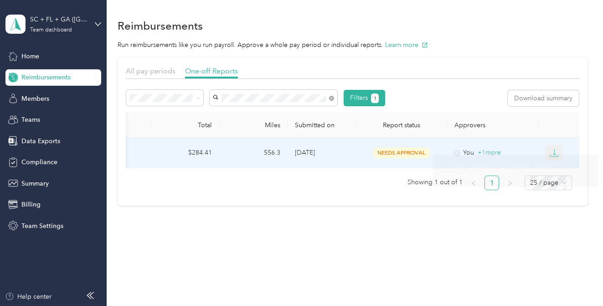
click at [553, 150] on icon "button" at bounding box center [554, 152] width 9 height 9
click at [559, 171] on div "PDF" at bounding box center [561, 170] width 19 height 10
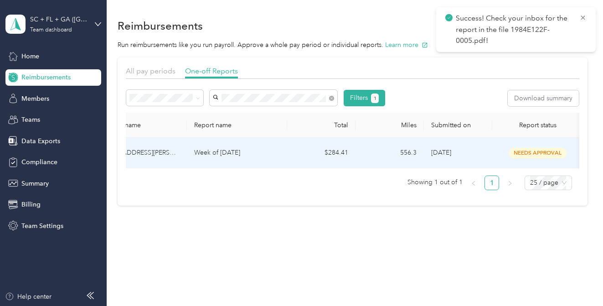
scroll to position [0, 0]
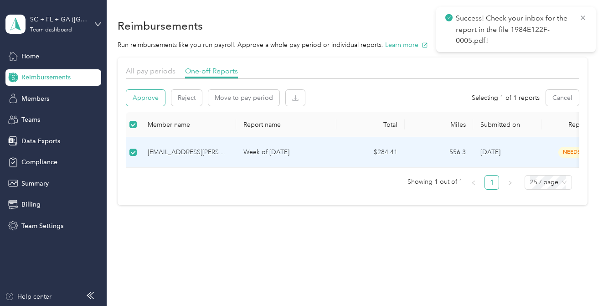
click at [153, 100] on button "Approve" at bounding box center [145, 98] width 39 height 16
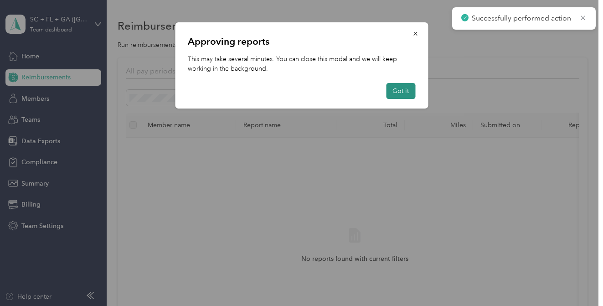
click at [398, 90] on button "Got it" at bounding box center [400, 91] width 29 height 16
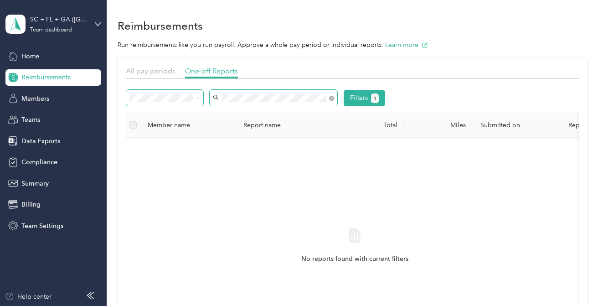
click at [174, 98] on div "Filters 1" at bounding box center [255, 98] width 259 height 16
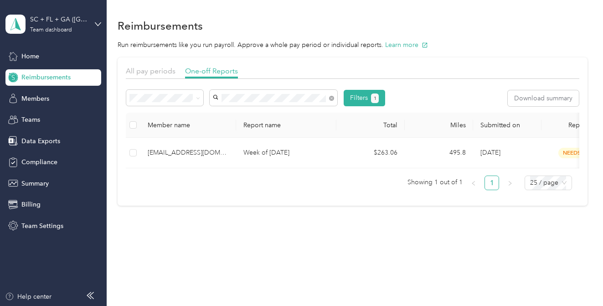
click at [261, 111] on span "[EMAIL_ADDRESS][DOMAIN_NAME]" at bounding box center [271, 115] width 108 height 8
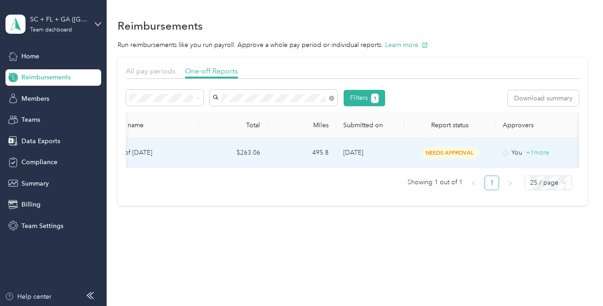
scroll to position [0, 186]
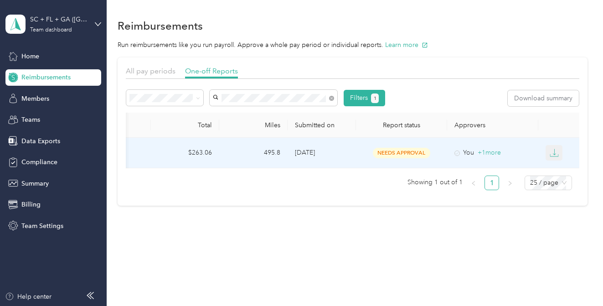
click at [554, 149] on icon "button" at bounding box center [554, 152] width 9 height 9
click at [560, 168] on div "PDF" at bounding box center [561, 170] width 19 height 10
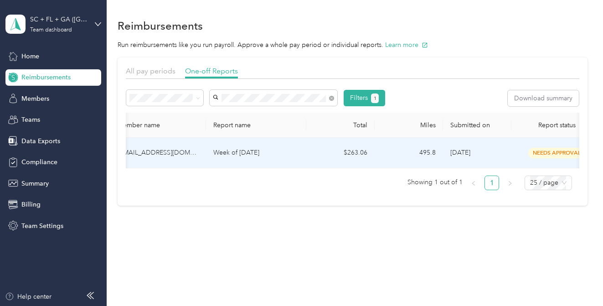
scroll to position [0, 0]
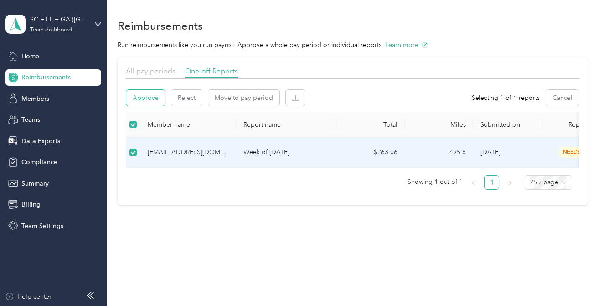
click at [147, 98] on button "Approve" at bounding box center [145, 98] width 39 height 16
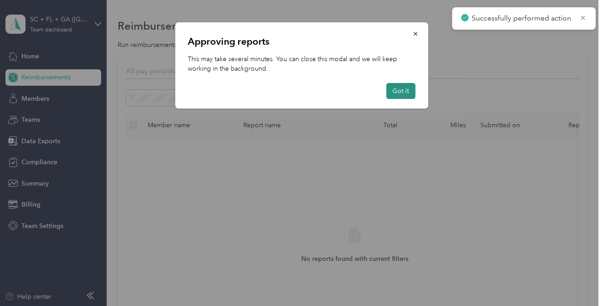
click at [397, 92] on button "Got it" at bounding box center [400, 91] width 29 height 16
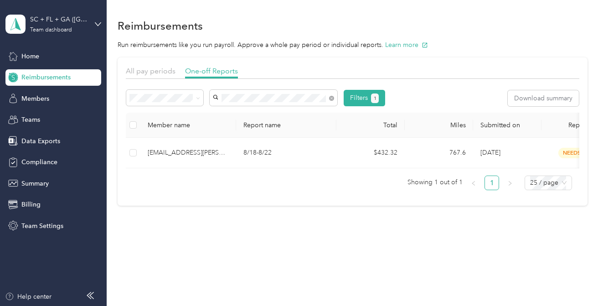
click at [308, 117] on span "[EMAIL_ADDRESS][PERSON_NAME][DOMAIN_NAME]" at bounding box center [269, 119] width 105 height 17
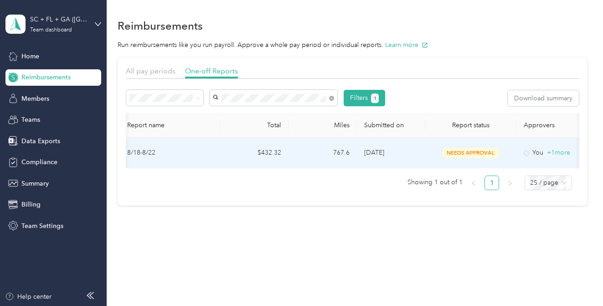
scroll to position [0, 186]
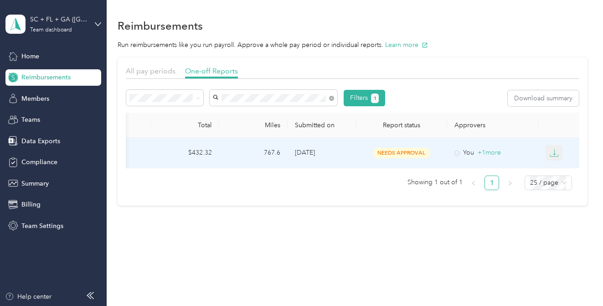
click at [555, 154] on icon "button" at bounding box center [554, 152] width 9 height 9
click at [555, 169] on div "PDF" at bounding box center [561, 170] width 19 height 10
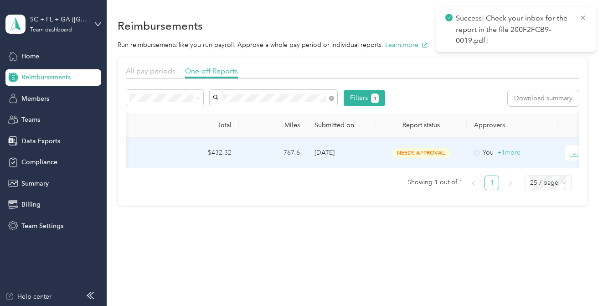
scroll to position [0, 0]
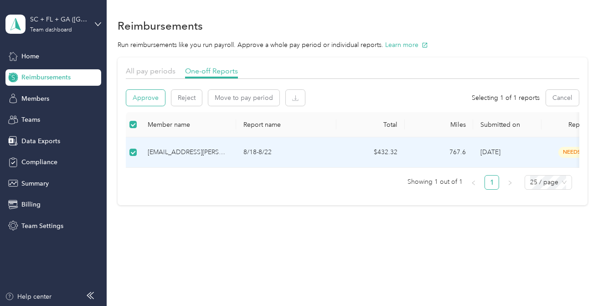
click at [152, 97] on button "Approve" at bounding box center [145, 98] width 39 height 16
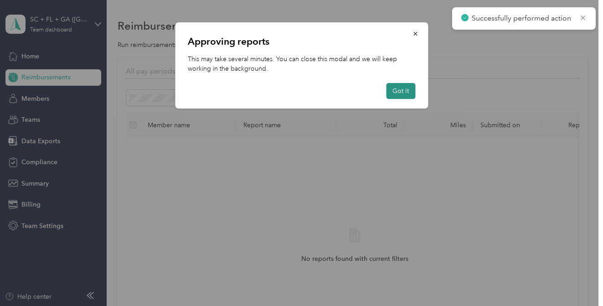
click at [401, 95] on button "Got it" at bounding box center [400, 91] width 29 height 16
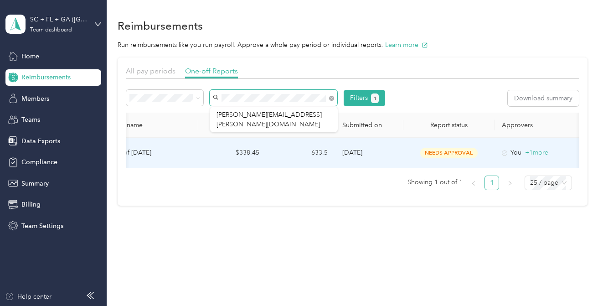
scroll to position [0, 186]
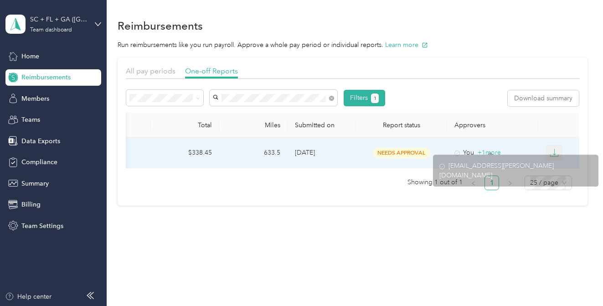
click at [555, 155] on icon "button" at bounding box center [554, 152] width 9 height 9
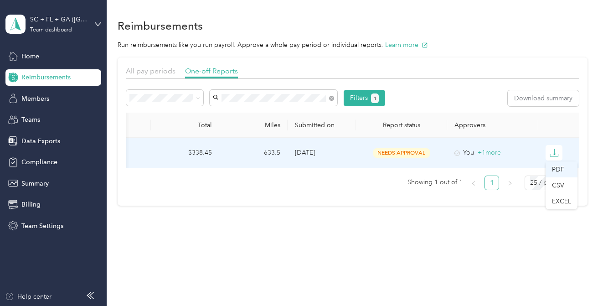
click at [560, 171] on div "PDF" at bounding box center [561, 170] width 19 height 10
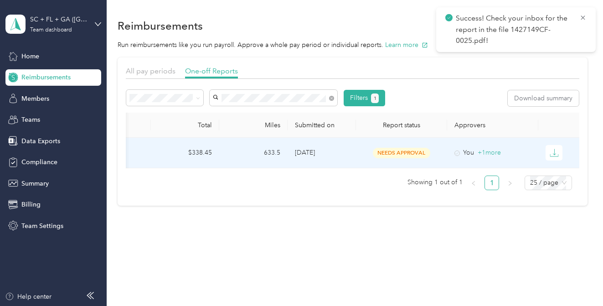
scroll to position [0, 0]
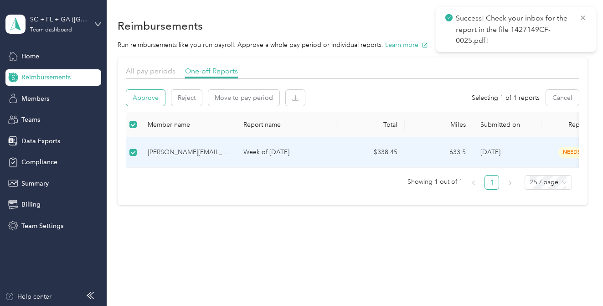
click at [156, 98] on button "Approve" at bounding box center [145, 98] width 39 height 16
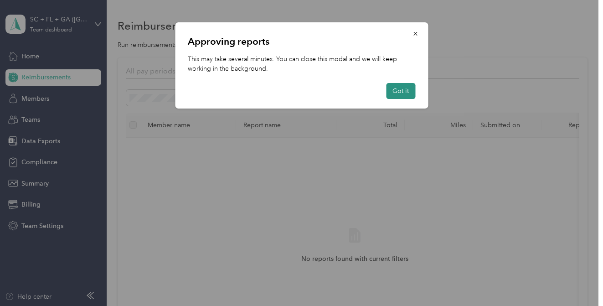
click at [401, 92] on button "Got it" at bounding box center [400, 91] width 29 height 16
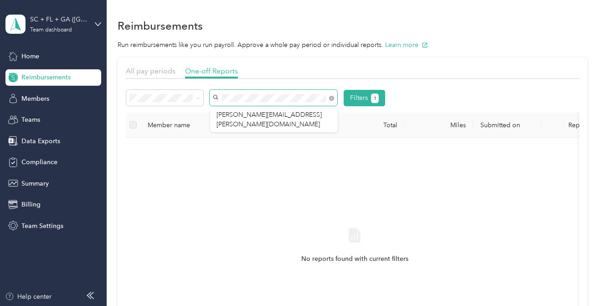
click at [155, 84] on div "Filters 1 Member name Report name Total Miles Submitted on Report status Approv…" at bounding box center [353, 226] width 454 height 286
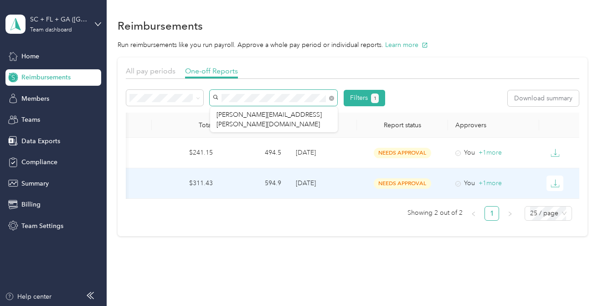
scroll to position [0, 186]
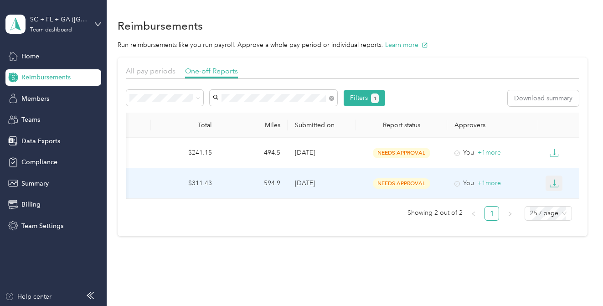
click at [555, 184] on icon "button" at bounding box center [554, 183] width 3 height 6
click at [555, 201] on div "PDF" at bounding box center [561, 200] width 19 height 10
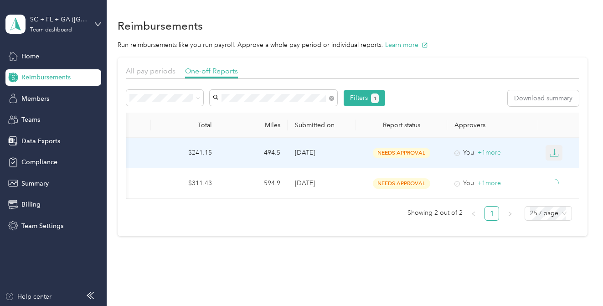
click at [555, 148] on button "button" at bounding box center [554, 153] width 17 height 16
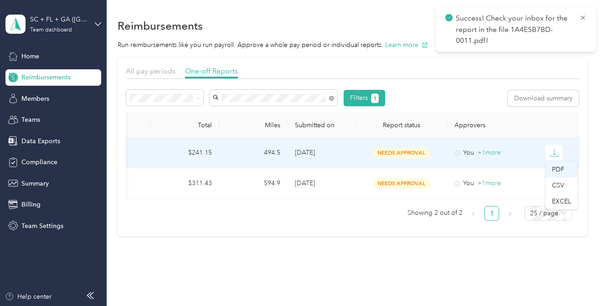
click at [557, 166] on div "PDF" at bounding box center [561, 170] width 19 height 10
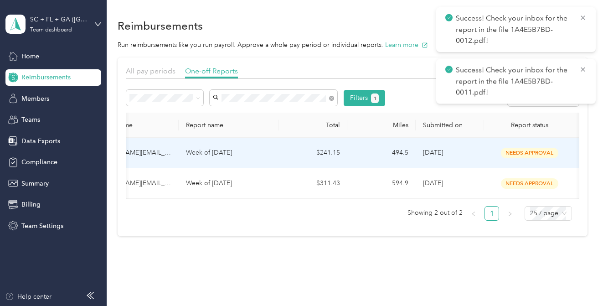
scroll to position [0, 0]
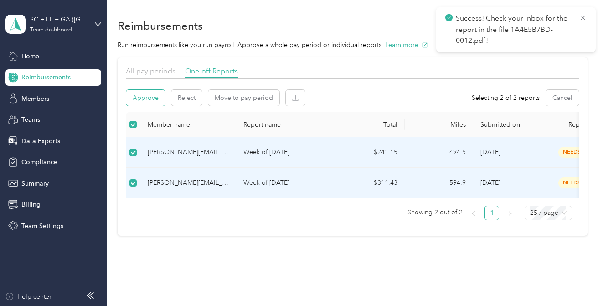
click at [148, 100] on button "Approve" at bounding box center [145, 98] width 39 height 16
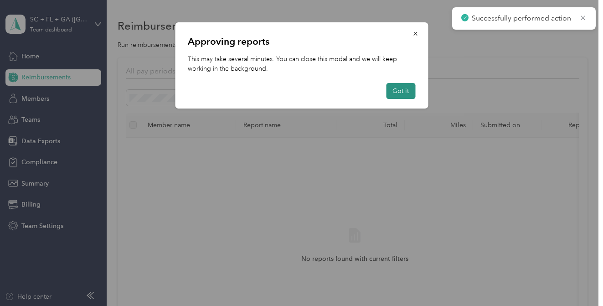
click at [403, 93] on button "Got it" at bounding box center [400, 91] width 29 height 16
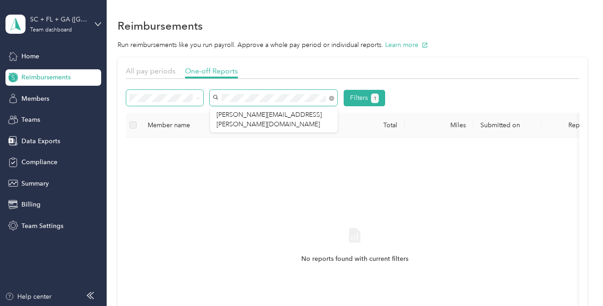
click at [195, 97] on div "Filters 1" at bounding box center [255, 98] width 259 height 16
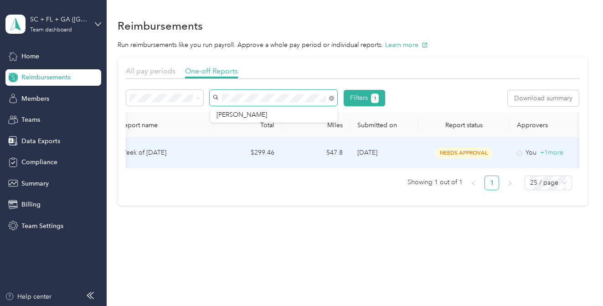
scroll to position [0, 186]
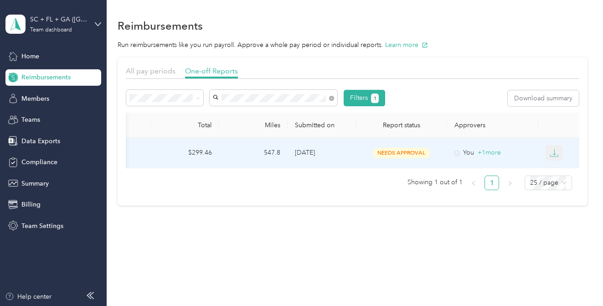
click at [560, 152] on button "button" at bounding box center [554, 153] width 17 height 16
click at [560, 166] on div "PDF" at bounding box center [561, 170] width 19 height 10
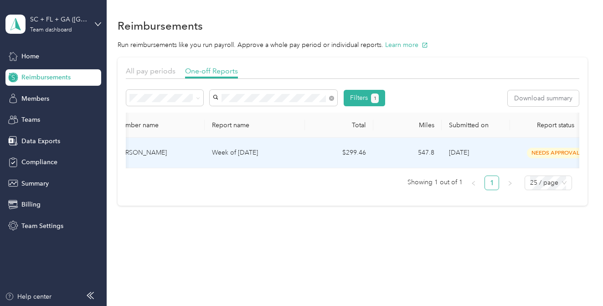
scroll to position [0, 0]
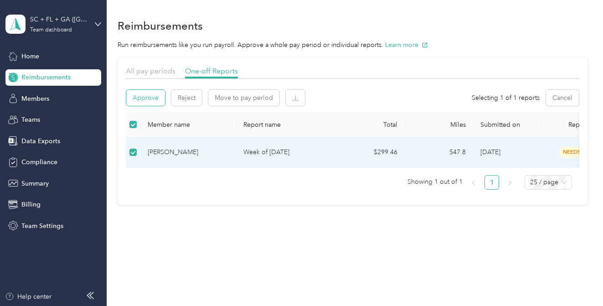
click at [156, 99] on button "Approve" at bounding box center [145, 98] width 39 height 16
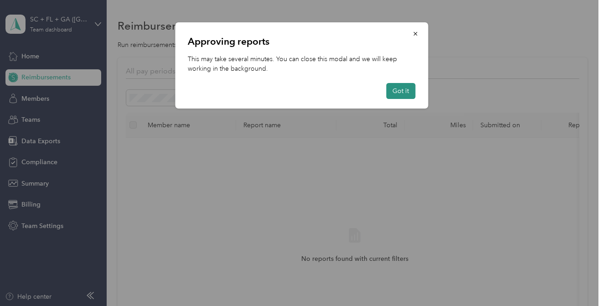
click at [405, 88] on button "Got it" at bounding box center [400, 91] width 29 height 16
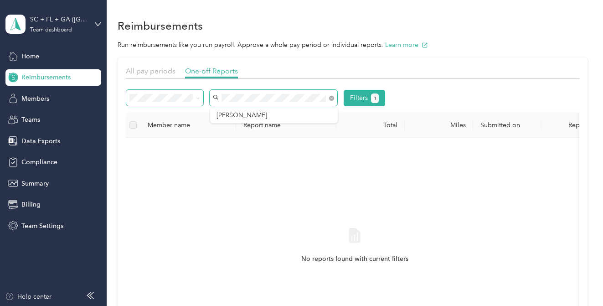
click at [183, 91] on div "Filters 1" at bounding box center [255, 98] width 259 height 16
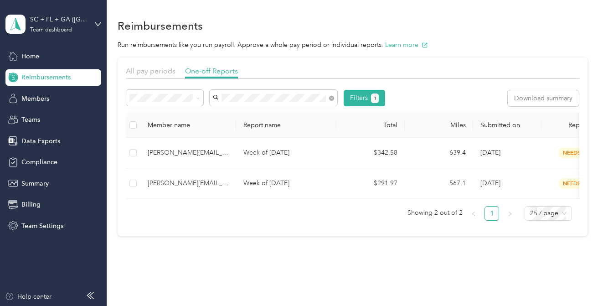
click at [217, 112] on span "[PERSON_NAME][EMAIL_ADDRESS][PERSON_NAME][DOMAIN_NAME]" at bounding box center [269, 118] width 105 height 17
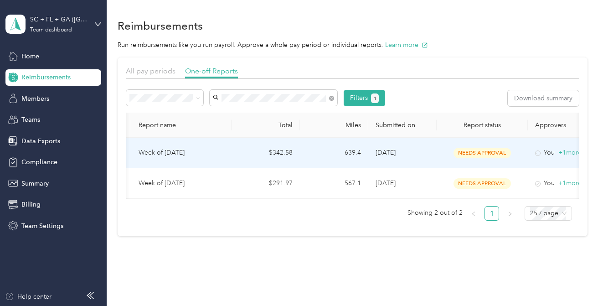
scroll to position [0, 186]
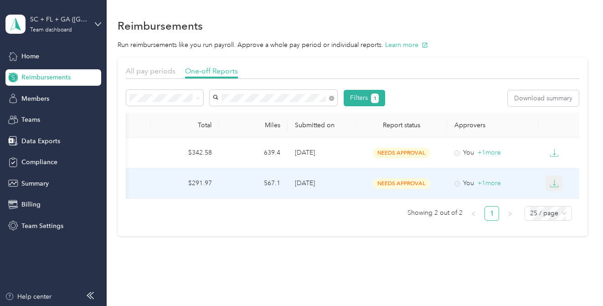
click at [559, 181] on button "button" at bounding box center [554, 184] width 17 height 16
click at [558, 199] on div "PDF" at bounding box center [561, 200] width 19 height 10
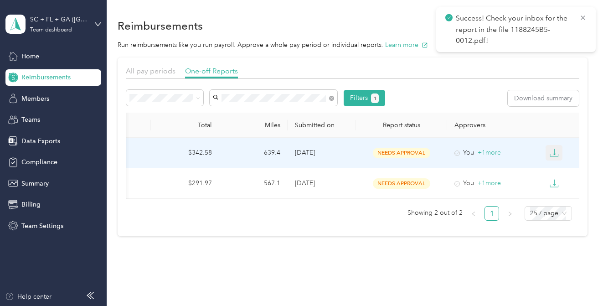
click at [557, 156] on icon "button" at bounding box center [554, 152] width 9 height 9
click at [556, 171] on div "PDF" at bounding box center [561, 170] width 19 height 10
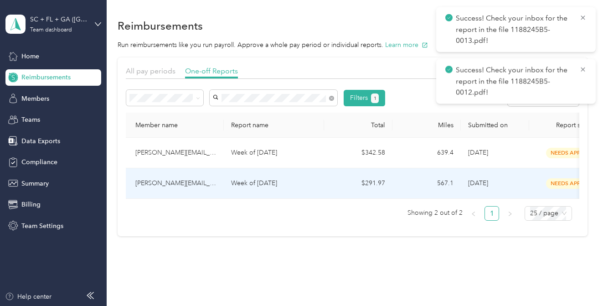
scroll to position [0, 0]
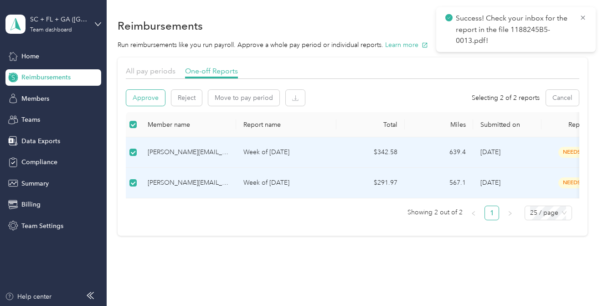
click at [156, 97] on button "Approve" at bounding box center [145, 98] width 39 height 16
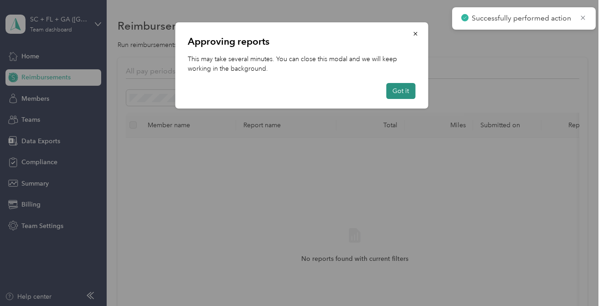
click at [401, 94] on button "Got it" at bounding box center [400, 91] width 29 height 16
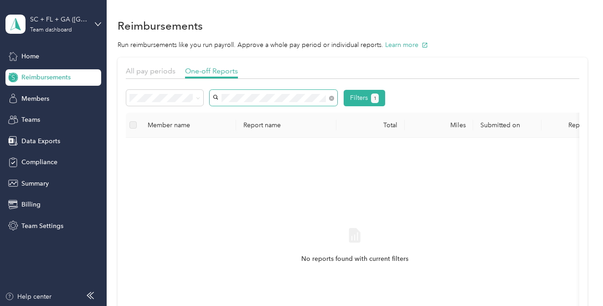
click at [334, 98] on span at bounding box center [274, 98] width 128 height 16
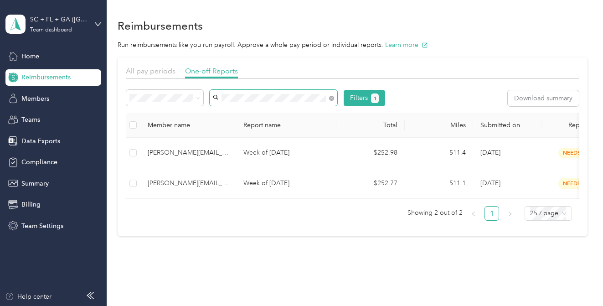
click at [275, 149] on li "[PERSON_NAME][EMAIL_ADDRESS][PERSON_NAME][DOMAIN_NAME]" at bounding box center [274, 152] width 128 height 26
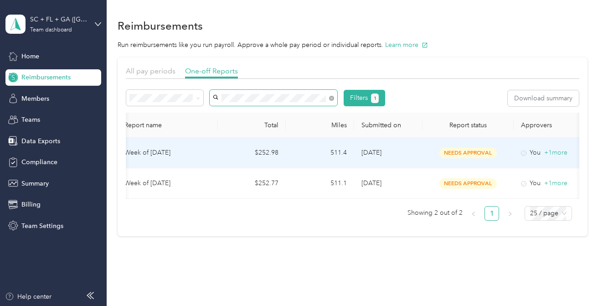
scroll to position [0, 186]
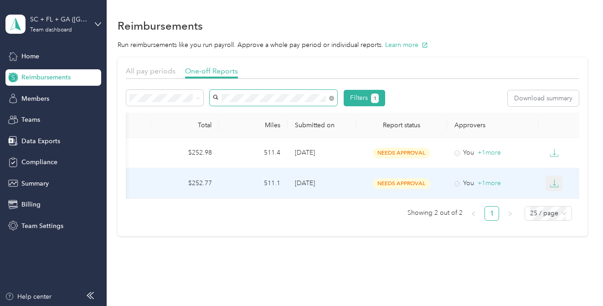
click at [550, 183] on icon "button" at bounding box center [554, 183] width 9 height 9
click at [553, 196] on div "PDF" at bounding box center [561, 200] width 19 height 10
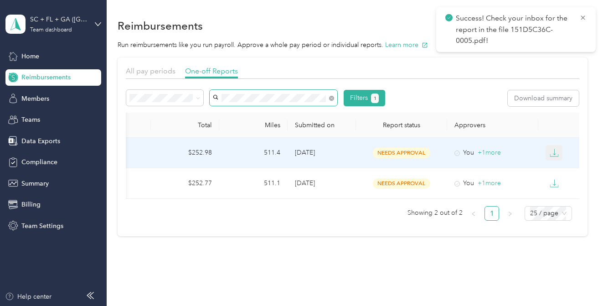
click at [557, 150] on icon "button" at bounding box center [554, 152] width 9 height 9
click at [557, 165] on div "PDF" at bounding box center [561, 170] width 19 height 10
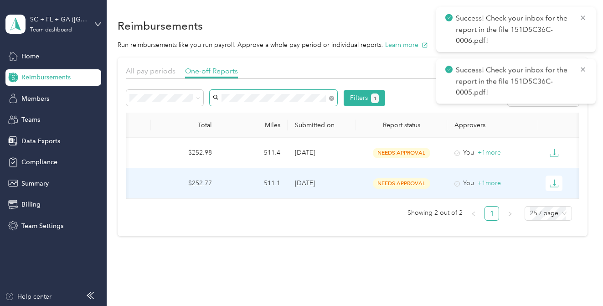
scroll to position [0, 0]
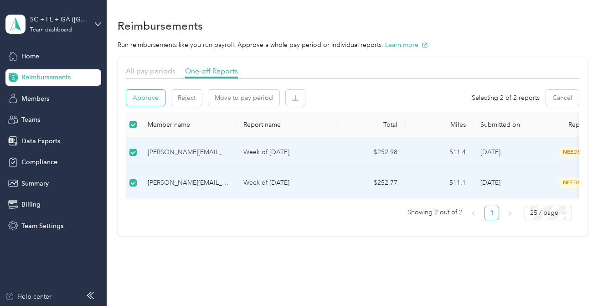
click at [151, 101] on button "Approve" at bounding box center [145, 98] width 39 height 16
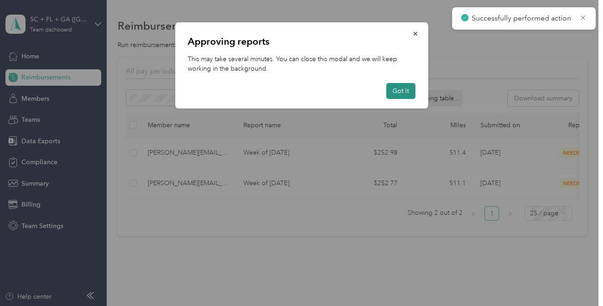
click at [403, 93] on button "Got it" at bounding box center [400, 91] width 29 height 16
